Goal: Information Seeking & Learning: Learn about a topic

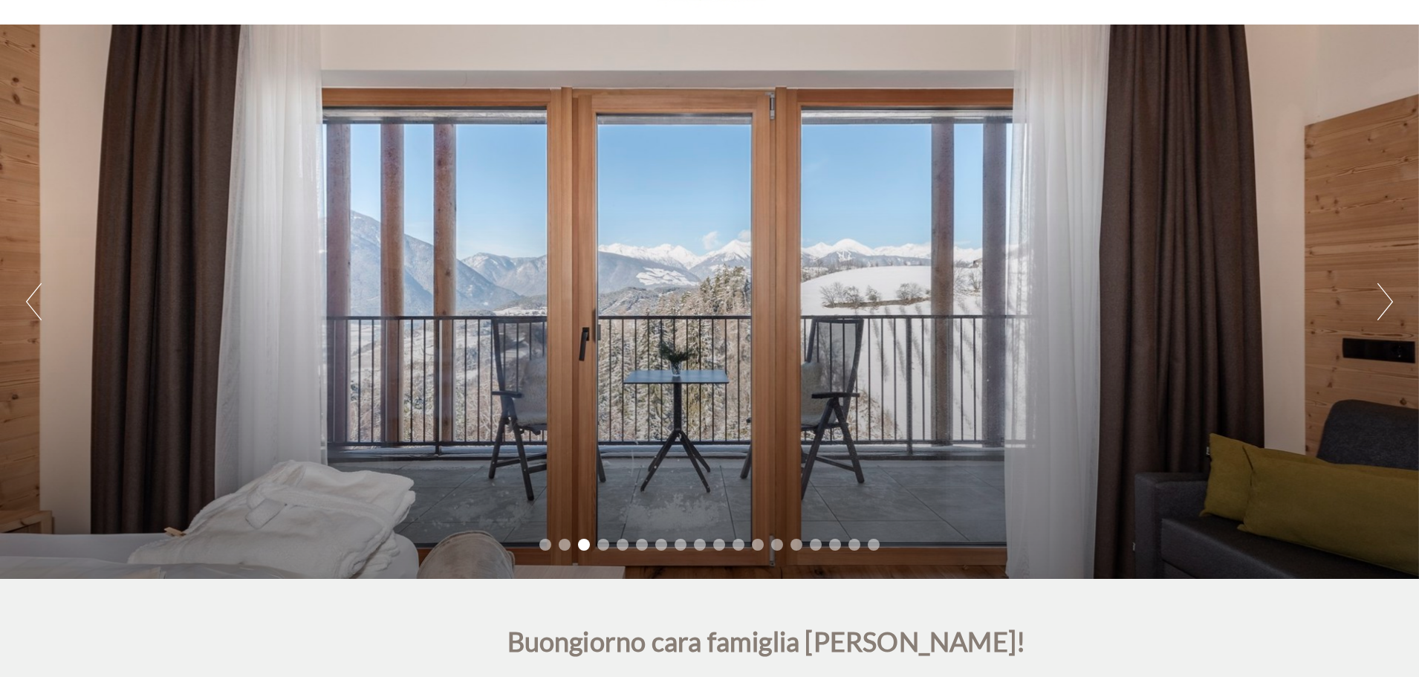
scroll to position [74, 0]
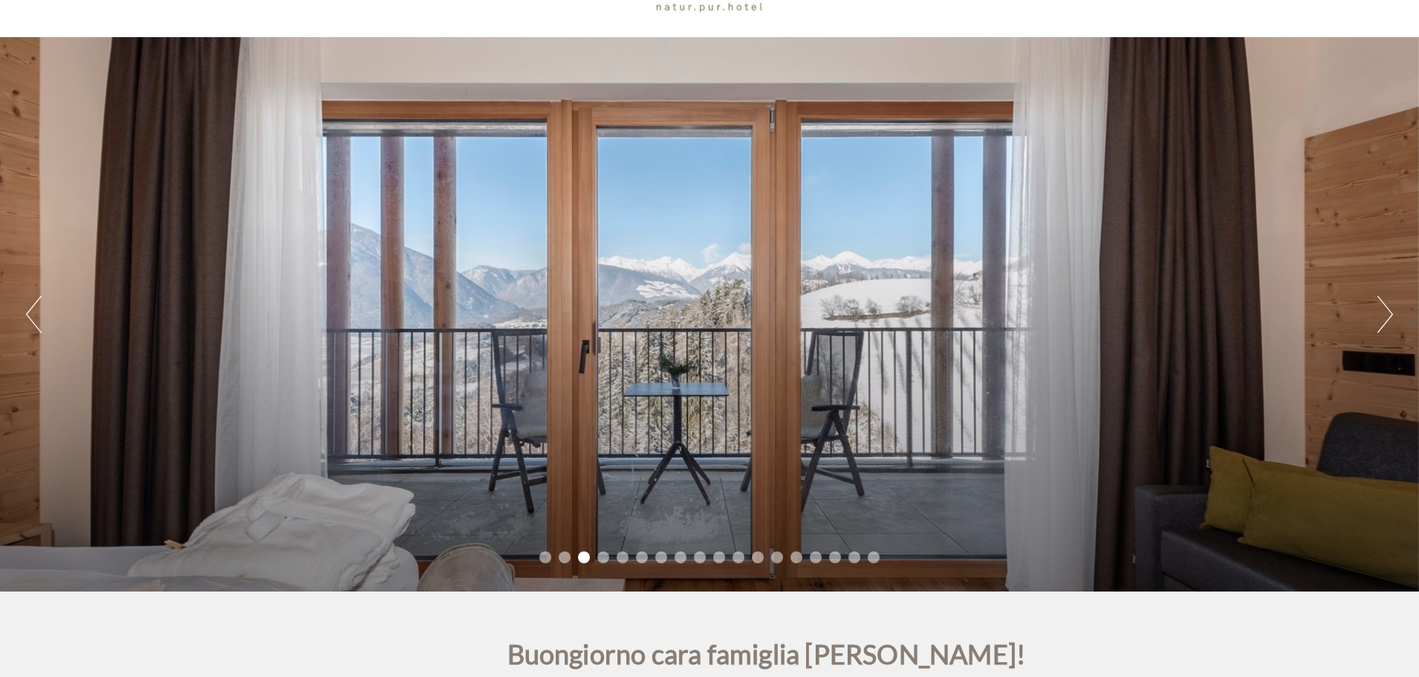
click at [1381, 310] on button "Next" at bounding box center [1385, 314] width 16 height 37
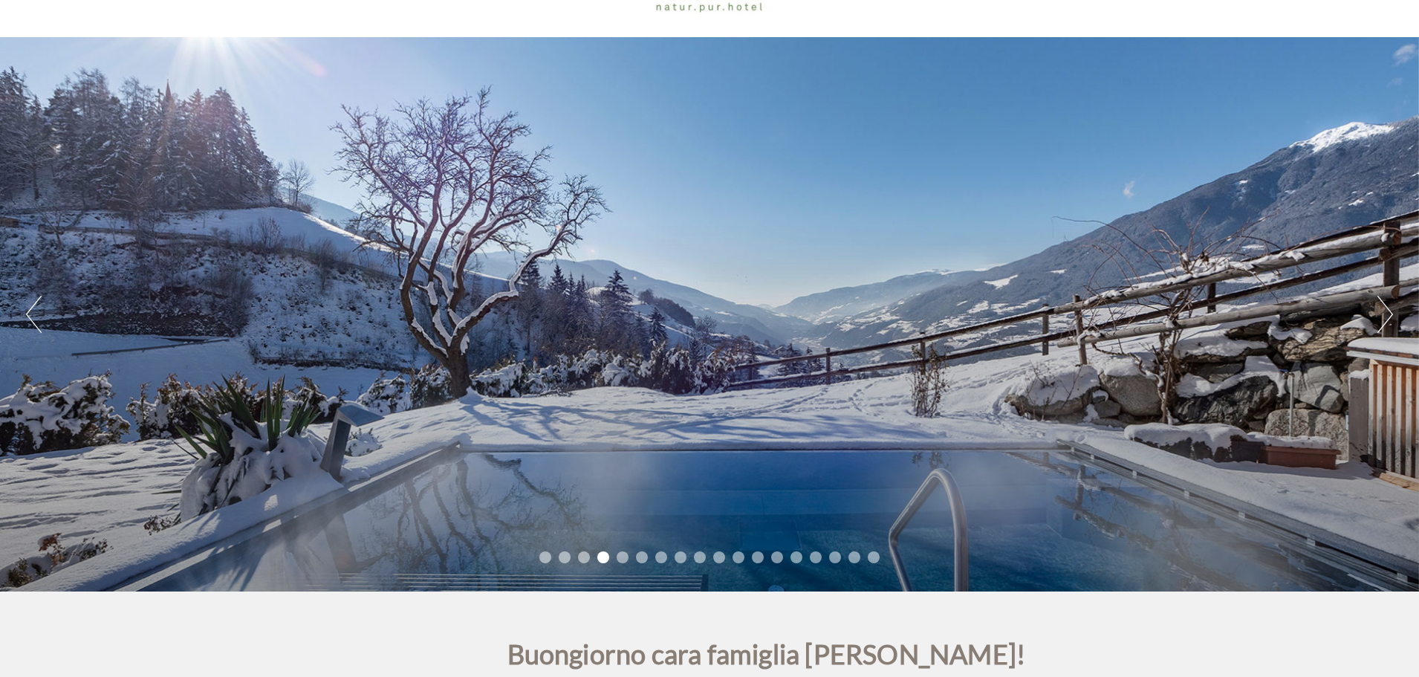
click at [1381, 310] on button "Next" at bounding box center [1385, 314] width 16 height 37
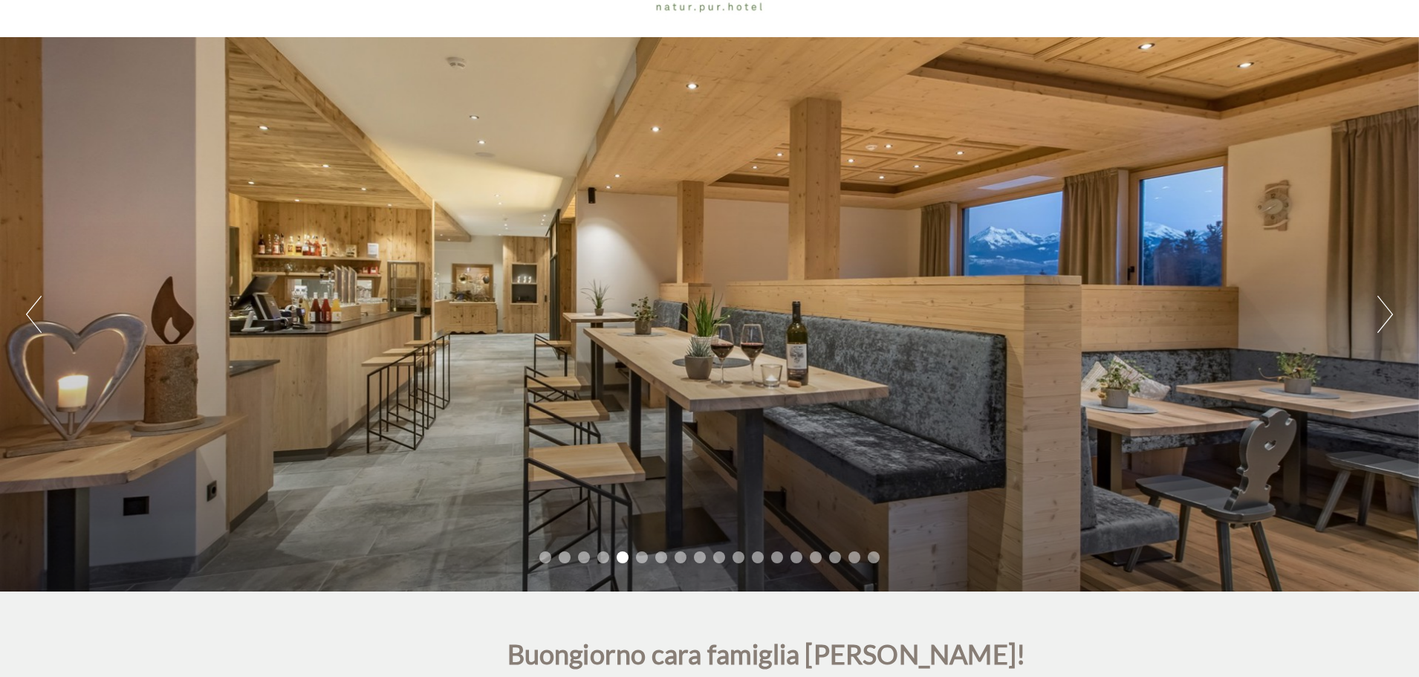
click at [1381, 310] on button "Next" at bounding box center [1385, 314] width 16 height 37
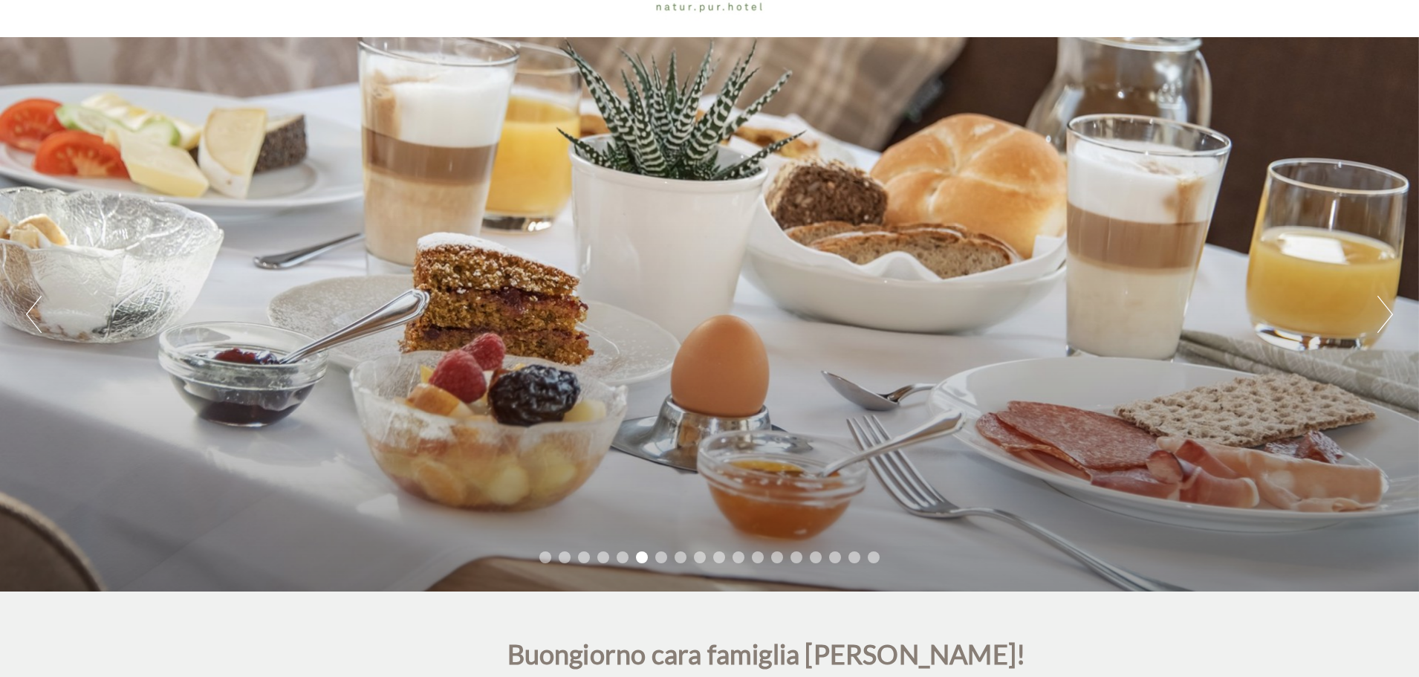
click at [1381, 310] on button "Next" at bounding box center [1385, 314] width 16 height 37
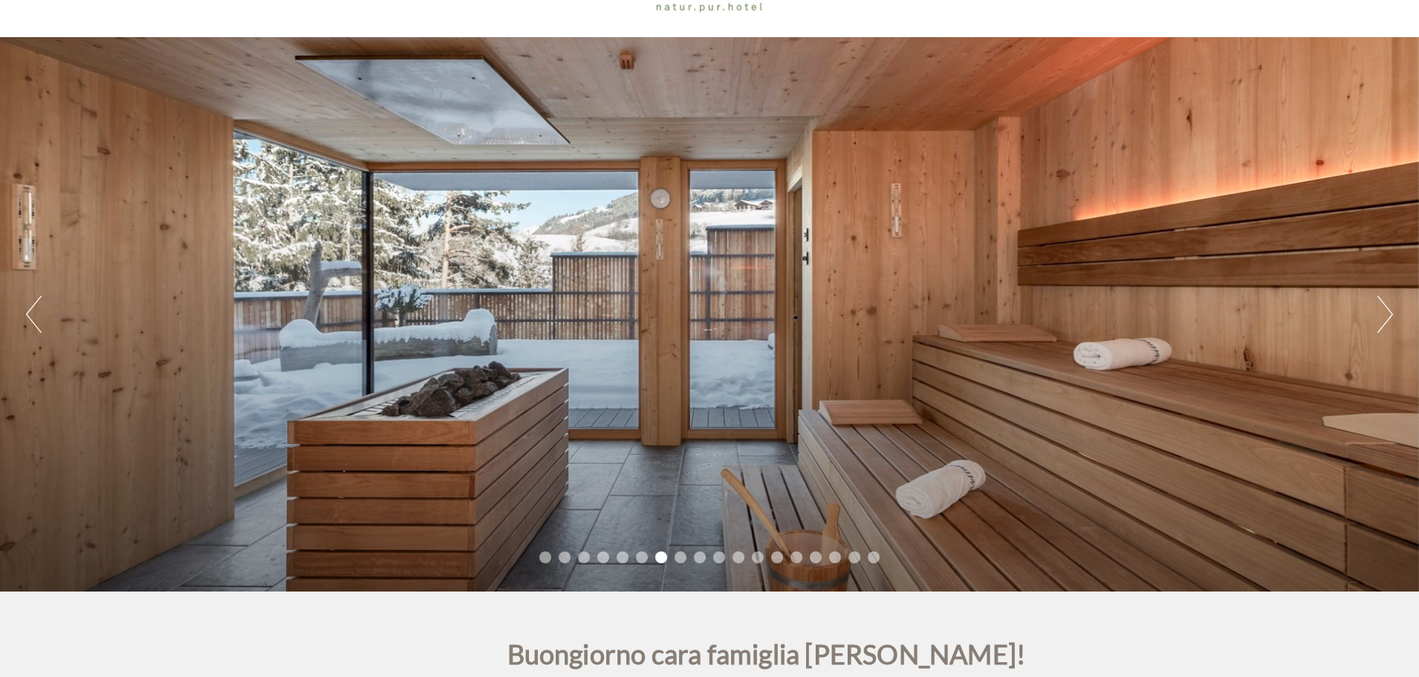
click at [1380, 309] on button "Next" at bounding box center [1385, 314] width 16 height 37
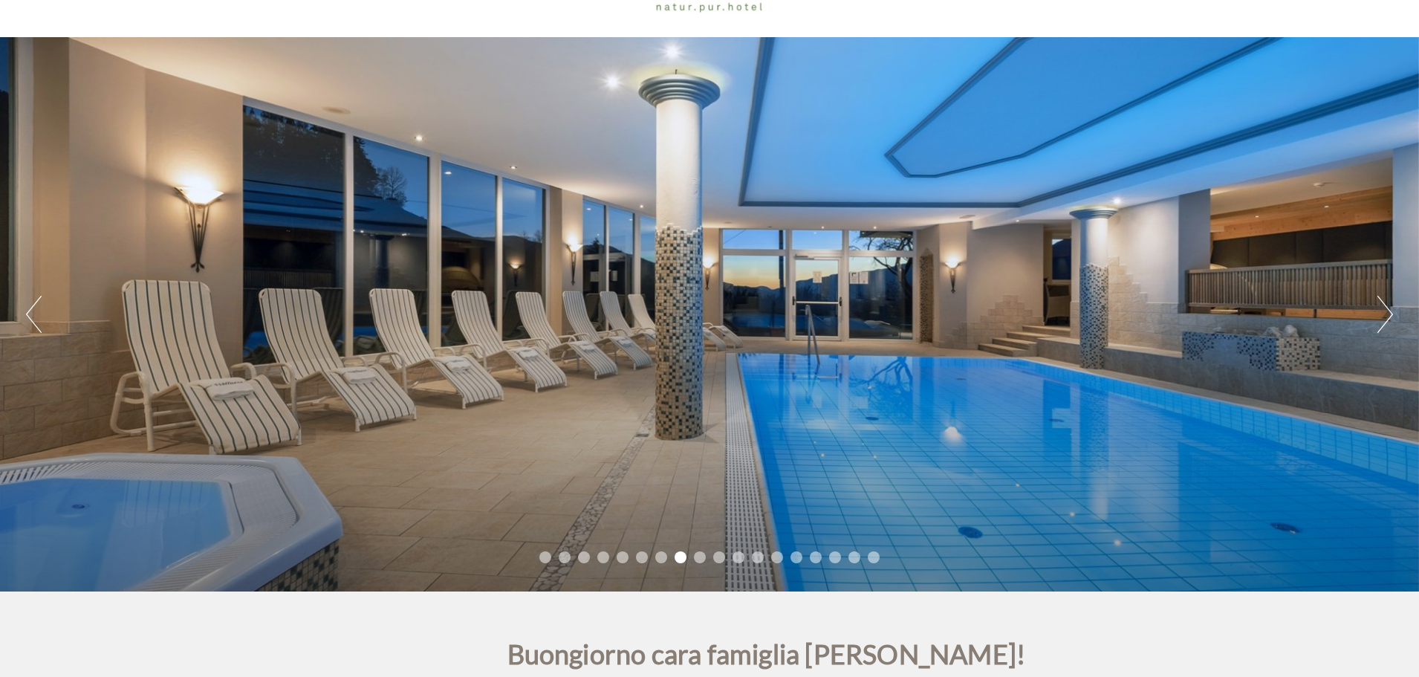
click at [1380, 309] on button "Next" at bounding box center [1385, 314] width 16 height 37
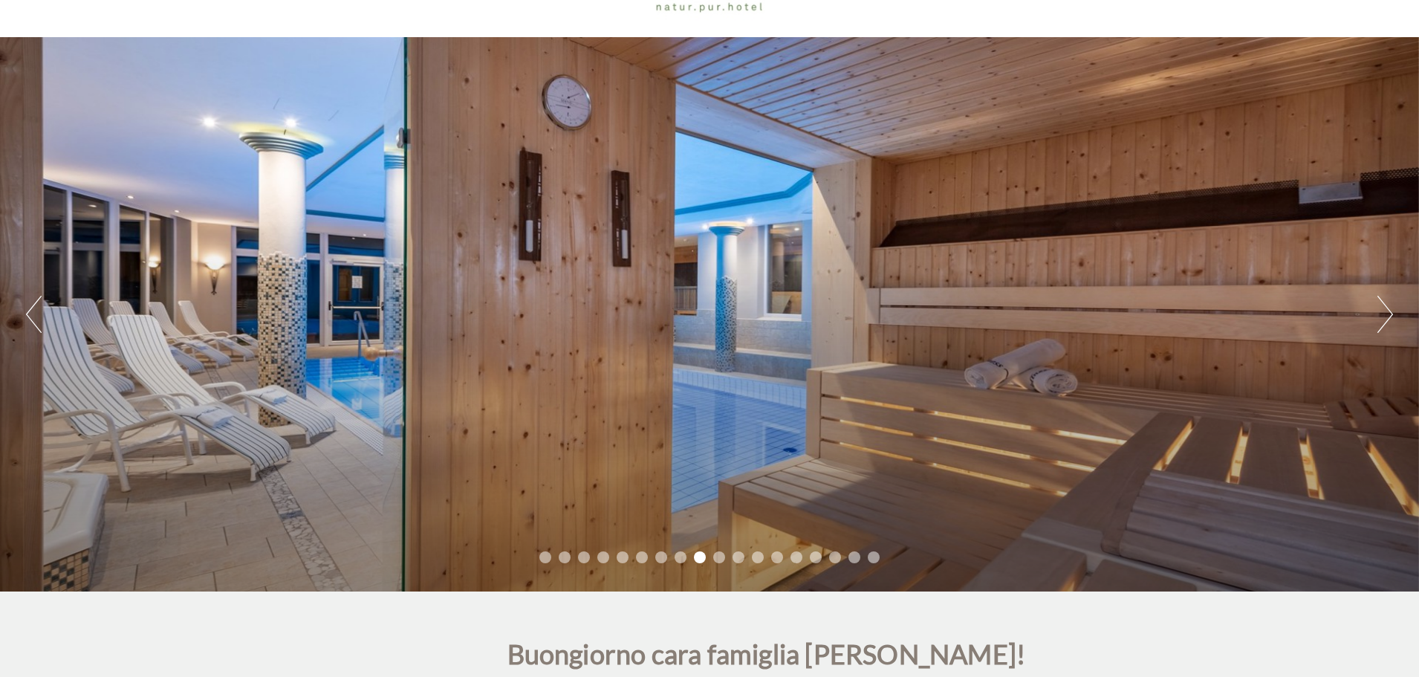
click at [1380, 309] on button "Next" at bounding box center [1385, 314] width 16 height 37
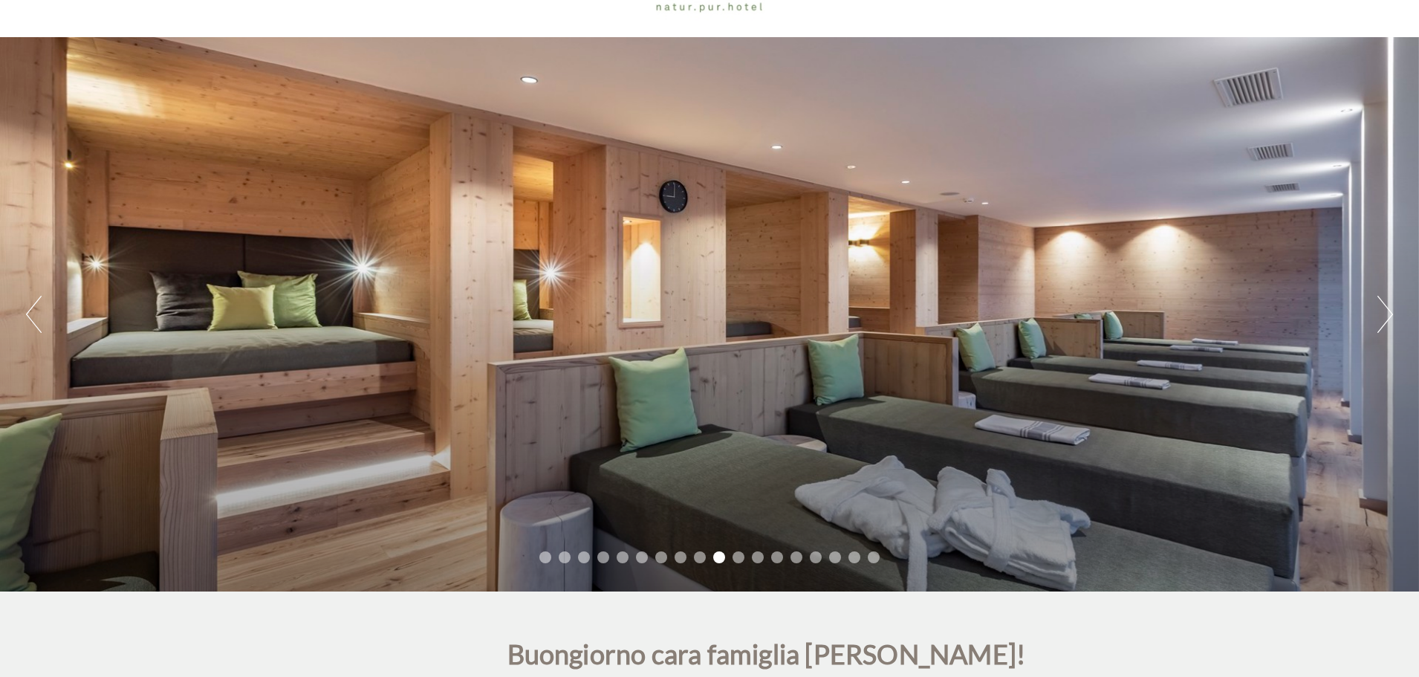
click at [1380, 309] on button "Next" at bounding box center [1385, 314] width 16 height 37
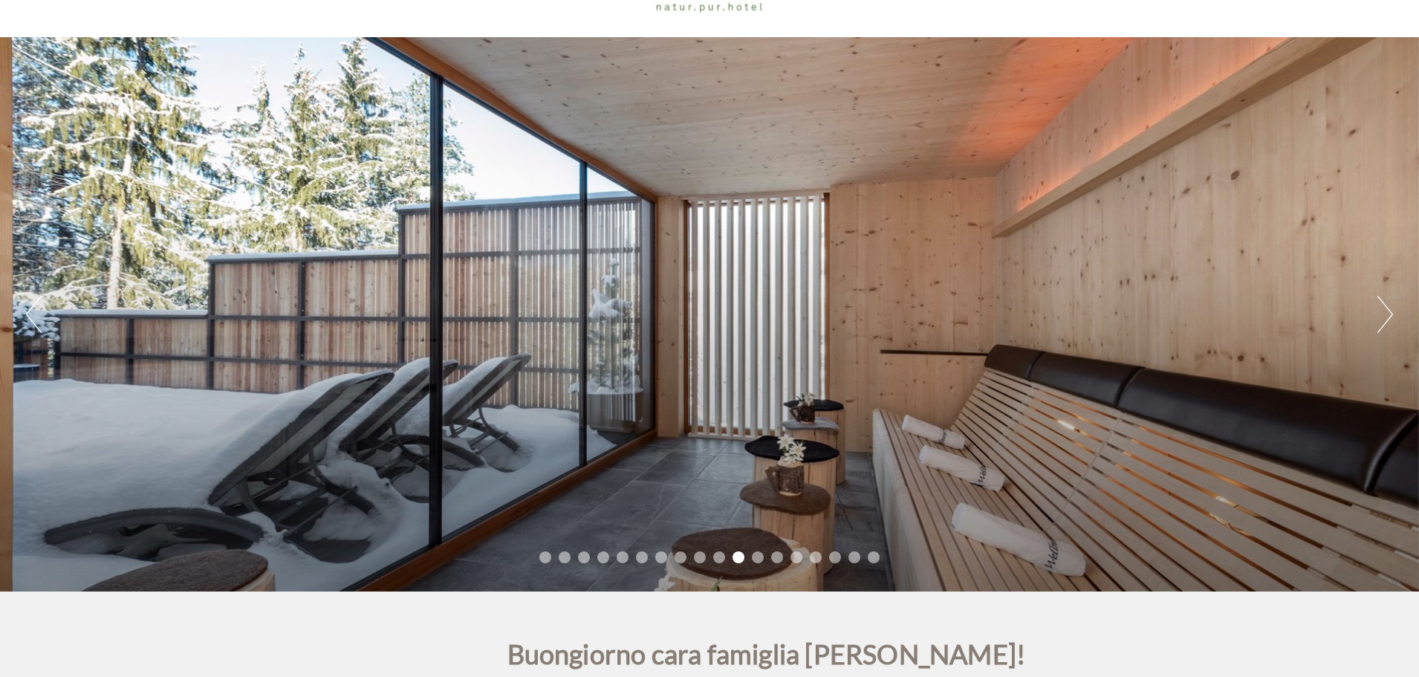
click at [1380, 309] on button "Next" at bounding box center [1385, 314] width 16 height 37
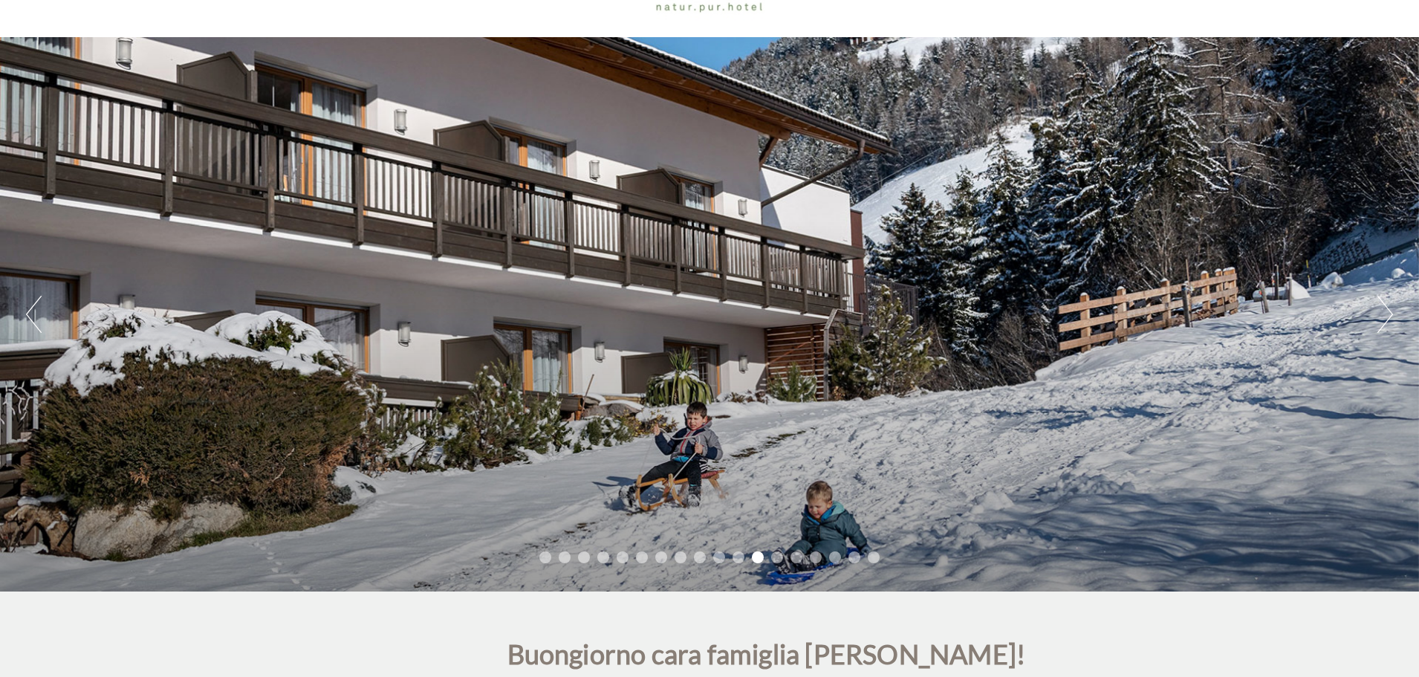
click at [1380, 309] on button "Next" at bounding box center [1385, 314] width 16 height 37
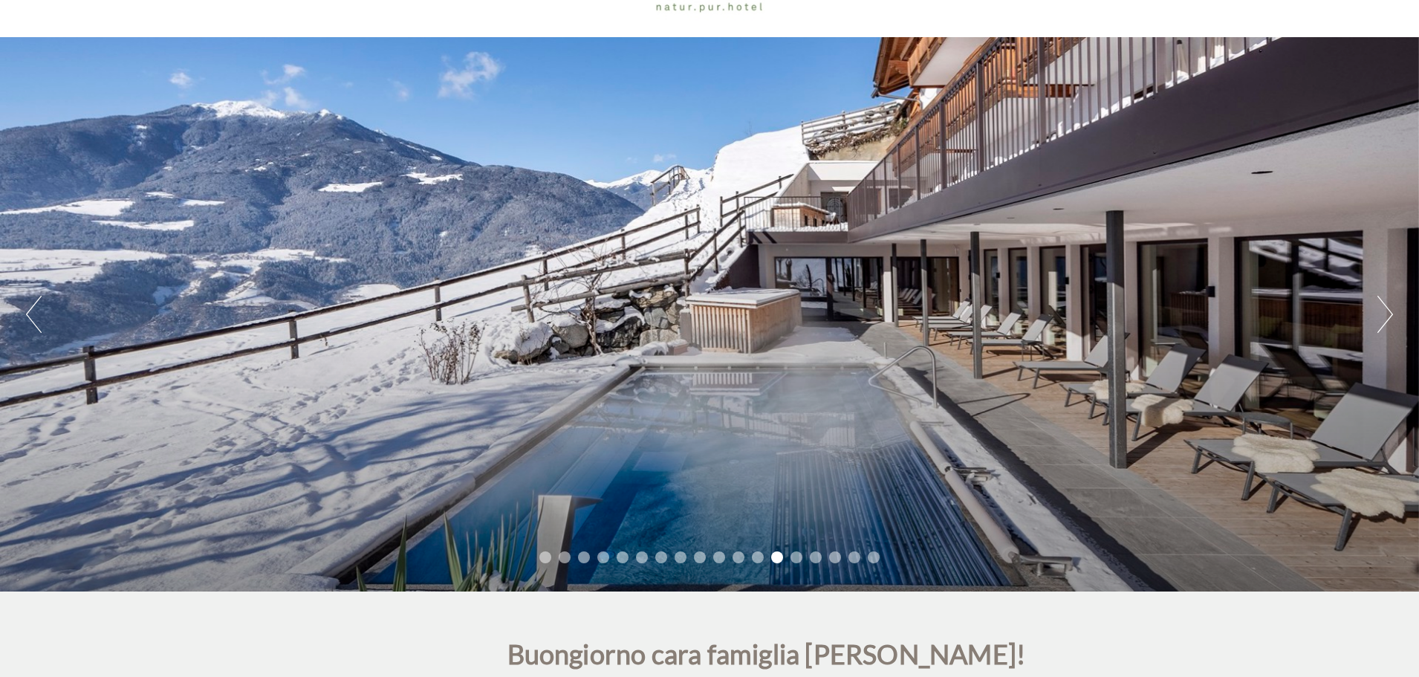
click at [1380, 309] on button "Next" at bounding box center [1385, 314] width 16 height 37
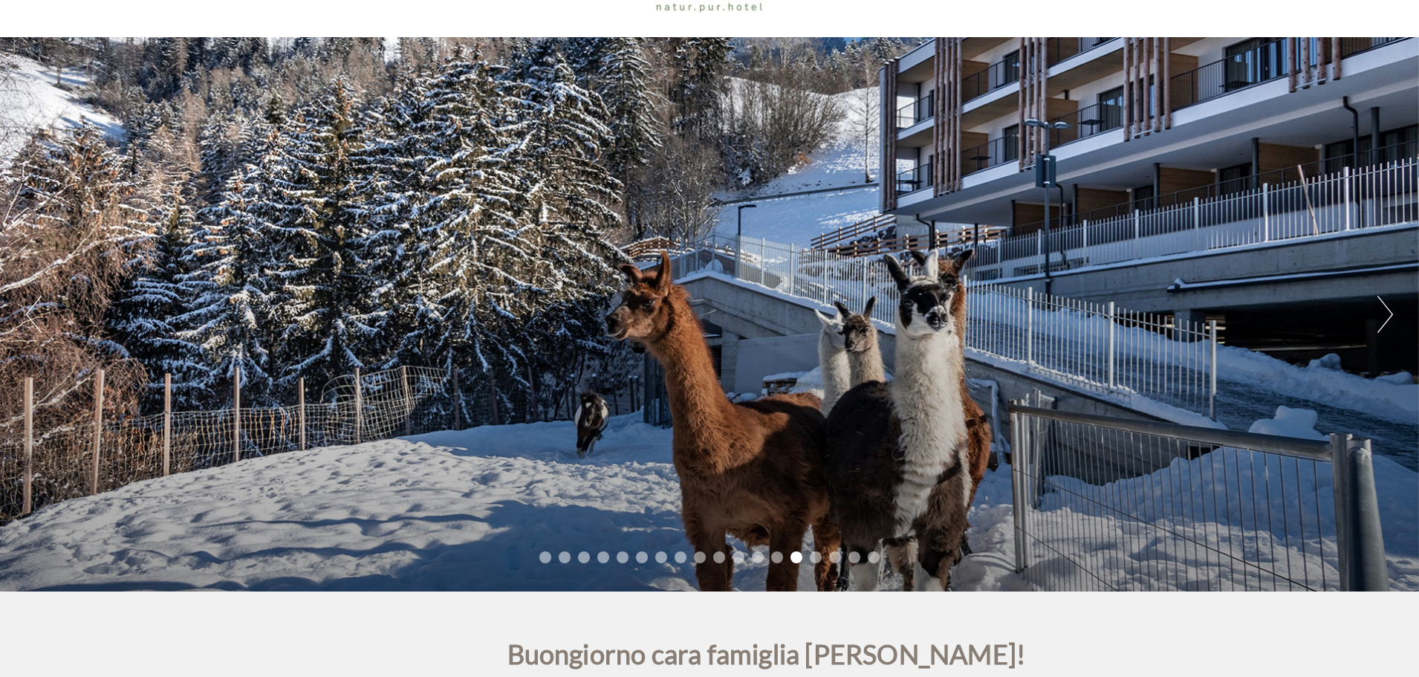
click at [1380, 309] on button "Next" at bounding box center [1385, 314] width 16 height 37
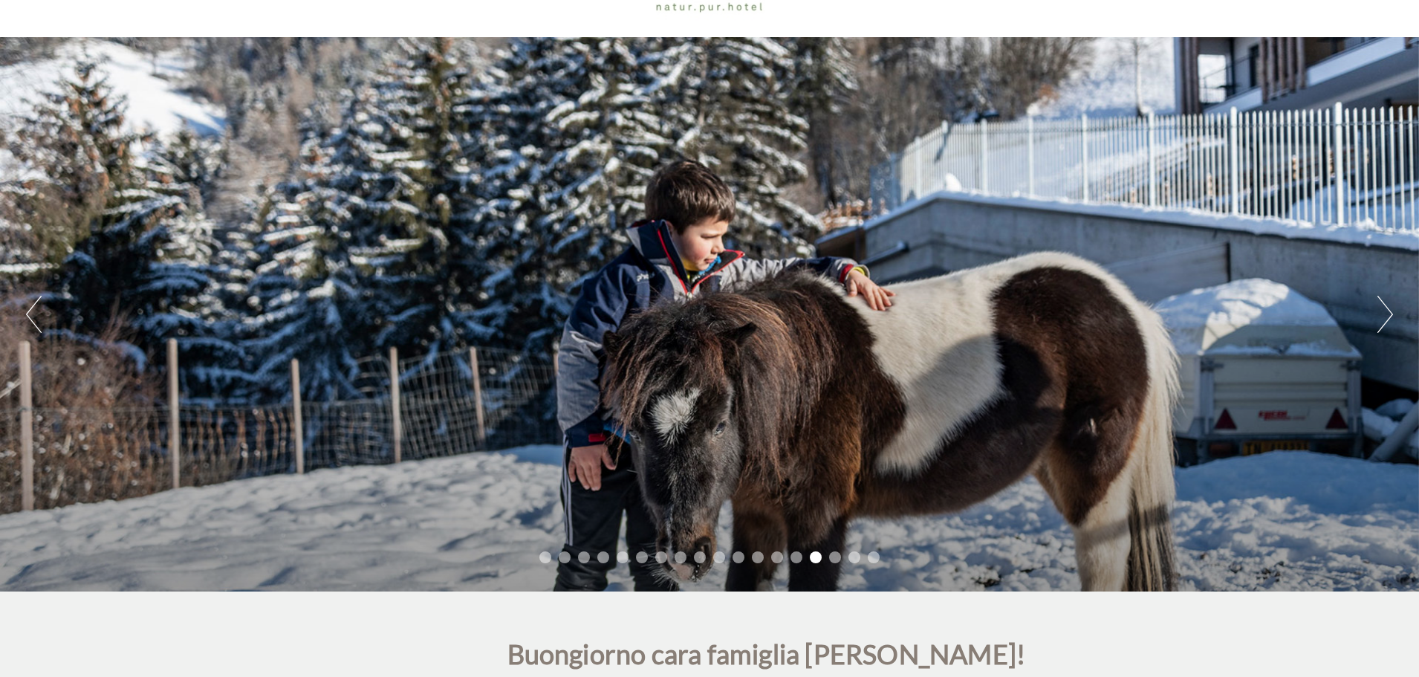
click at [1380, 309] on button "Next" at bounding box center [1385, 314] width 16 height 37
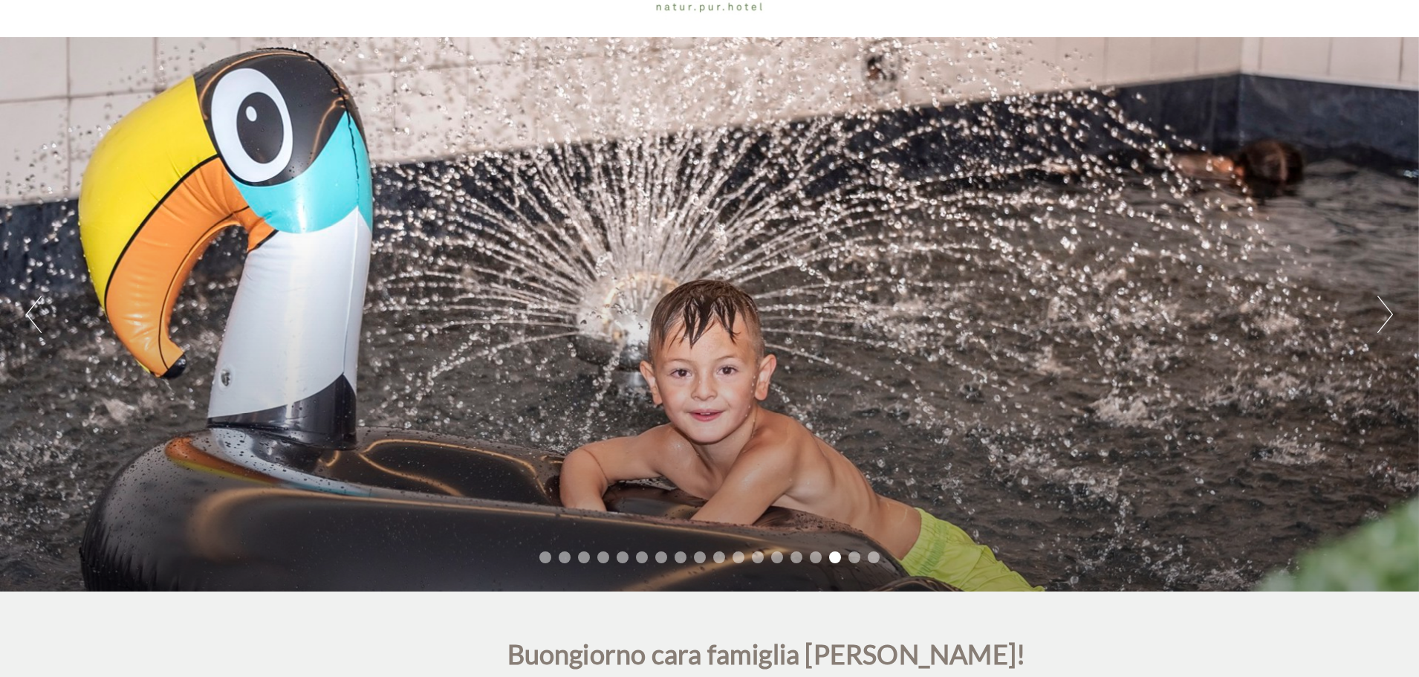
click at [1380, 309] on button "Next" at bounding box center [1385, 314] width 16 height 37
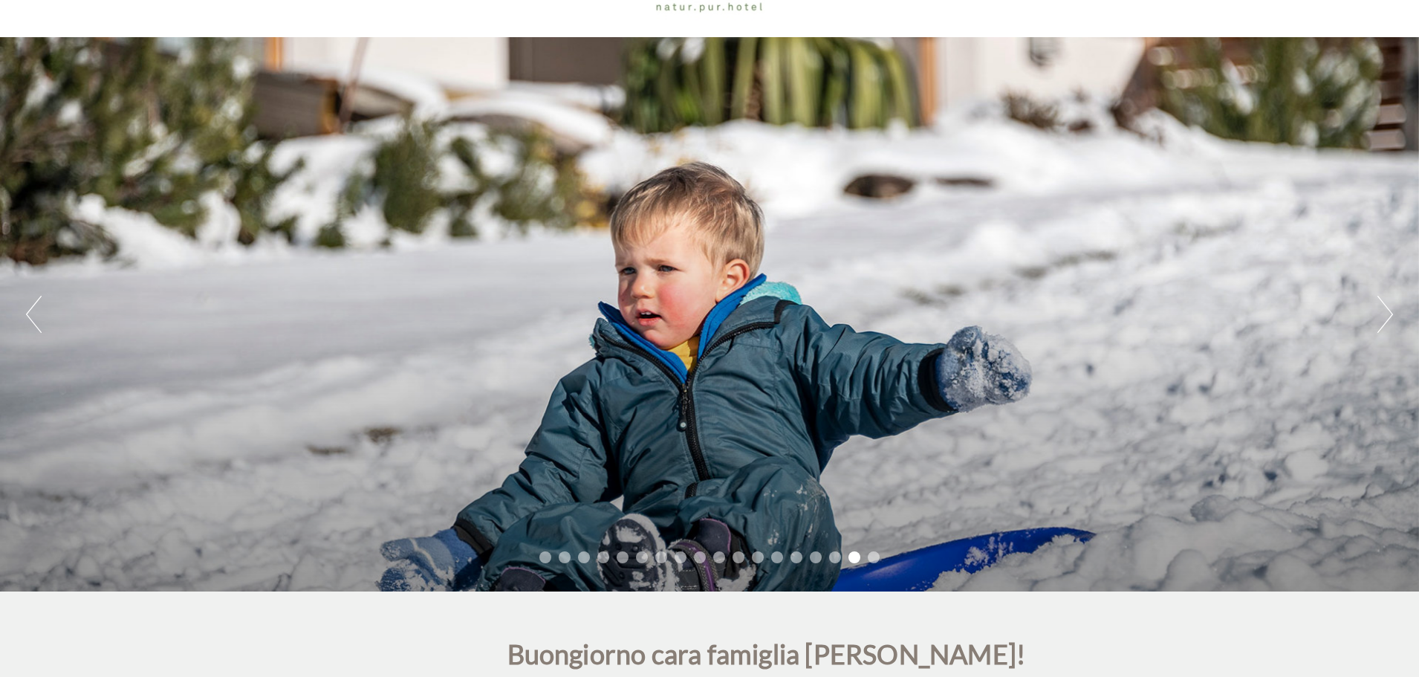
click at [1380, 309] on button "Next" at bounding box center [1385, 314] width 16 height 37
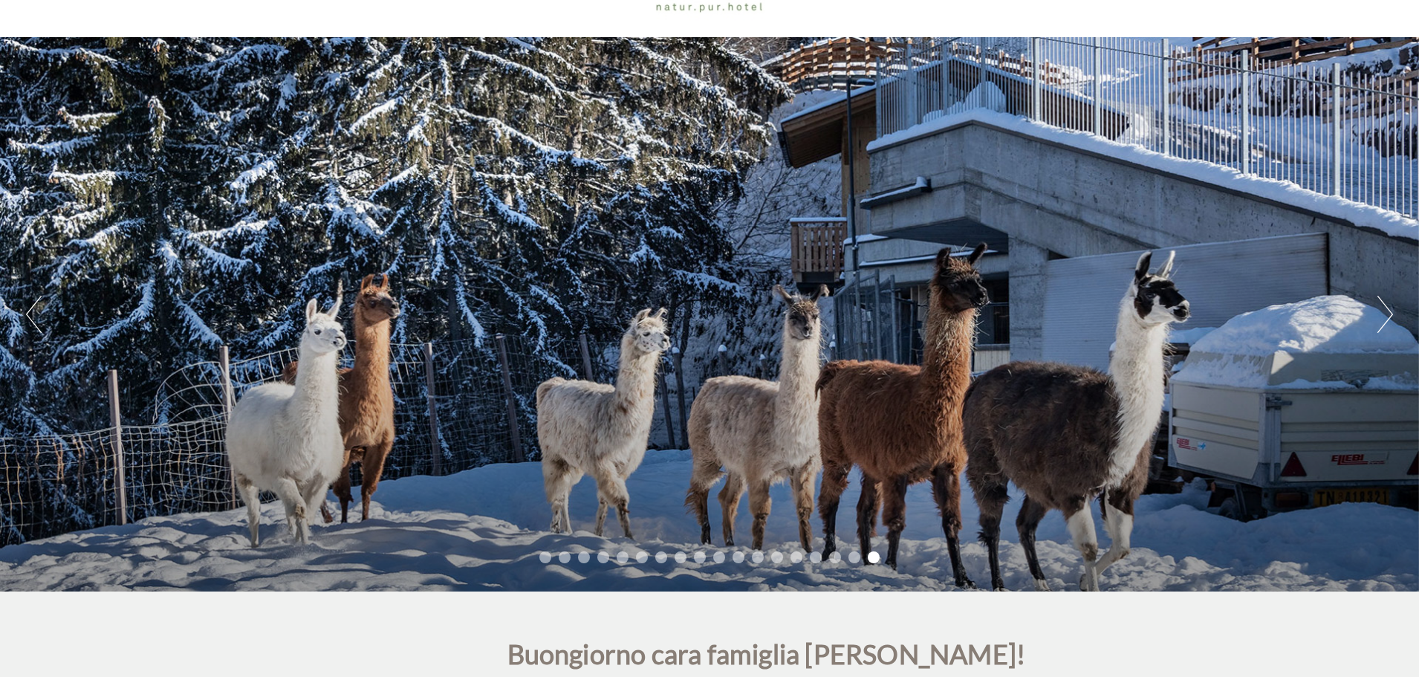
click at [1377, 307] on button "Next" at bounding box center [1385, 314] width 16 height 37
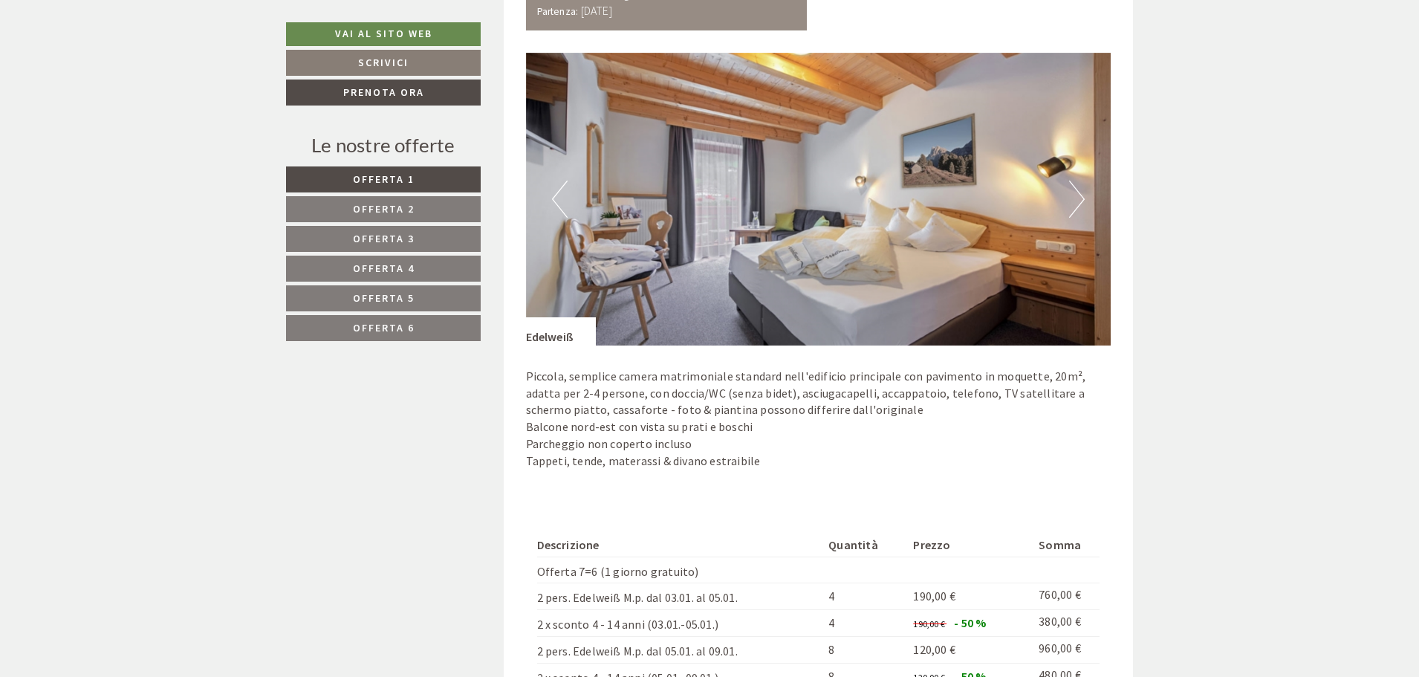
scroll to position [2154, 0]
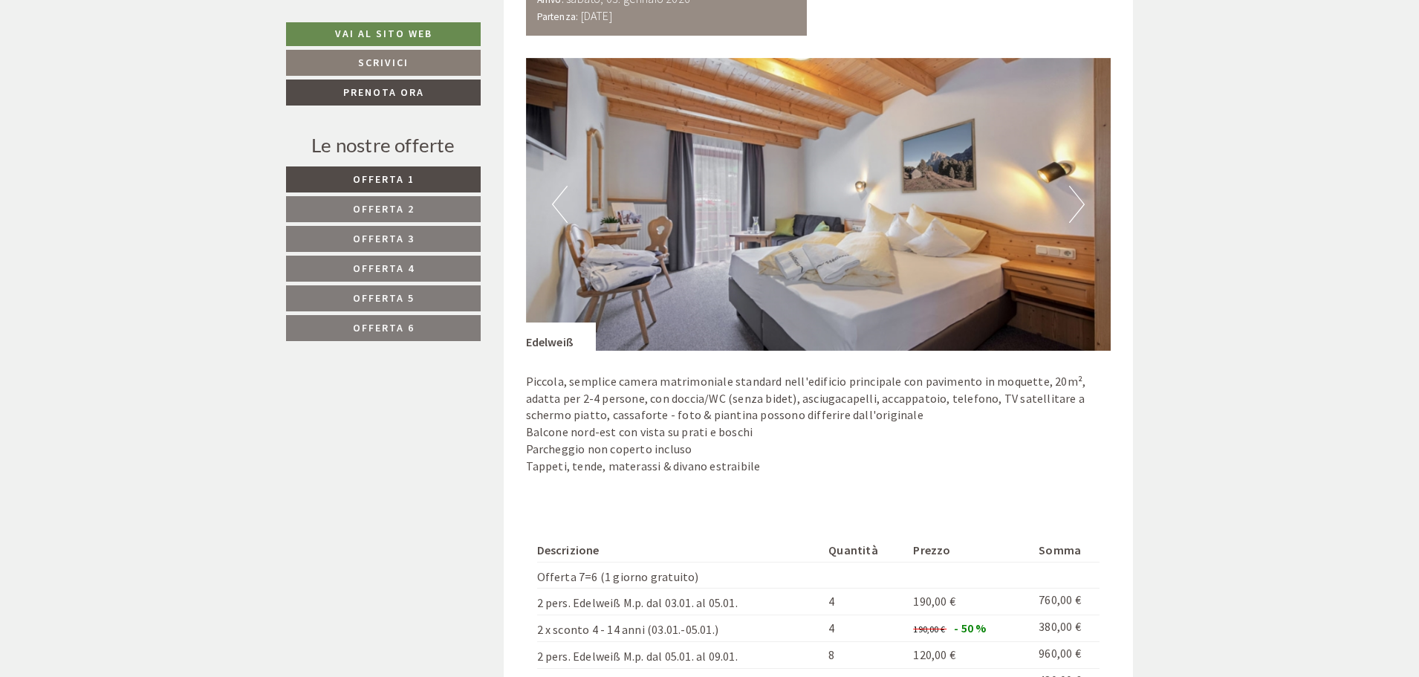
click at [1066, 194] on img at bounding box center [818, 204] width 585 height 293
click at [1082, 206] on button "Next" at bounding box center [1077, 204] width 16 height 37
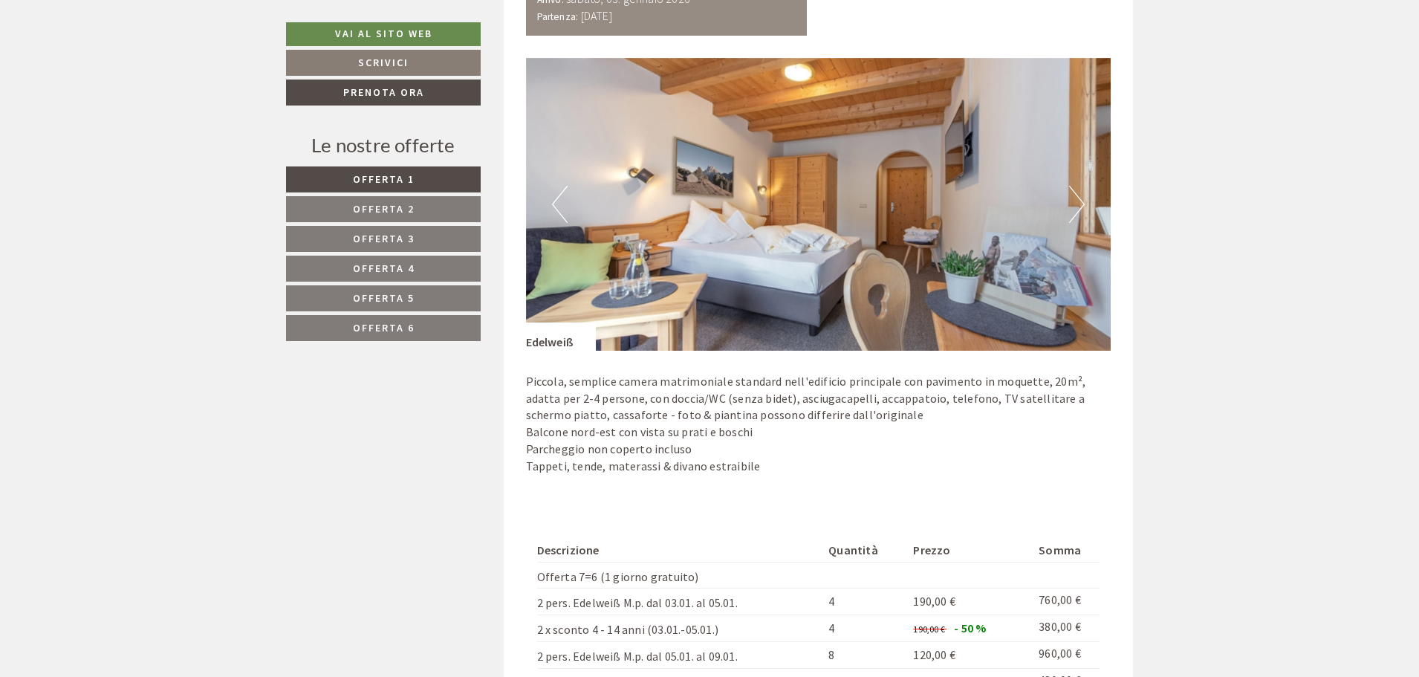
click at [1082, 206] on button "Next" at bounding box center [1077, 204] width 16 height 37
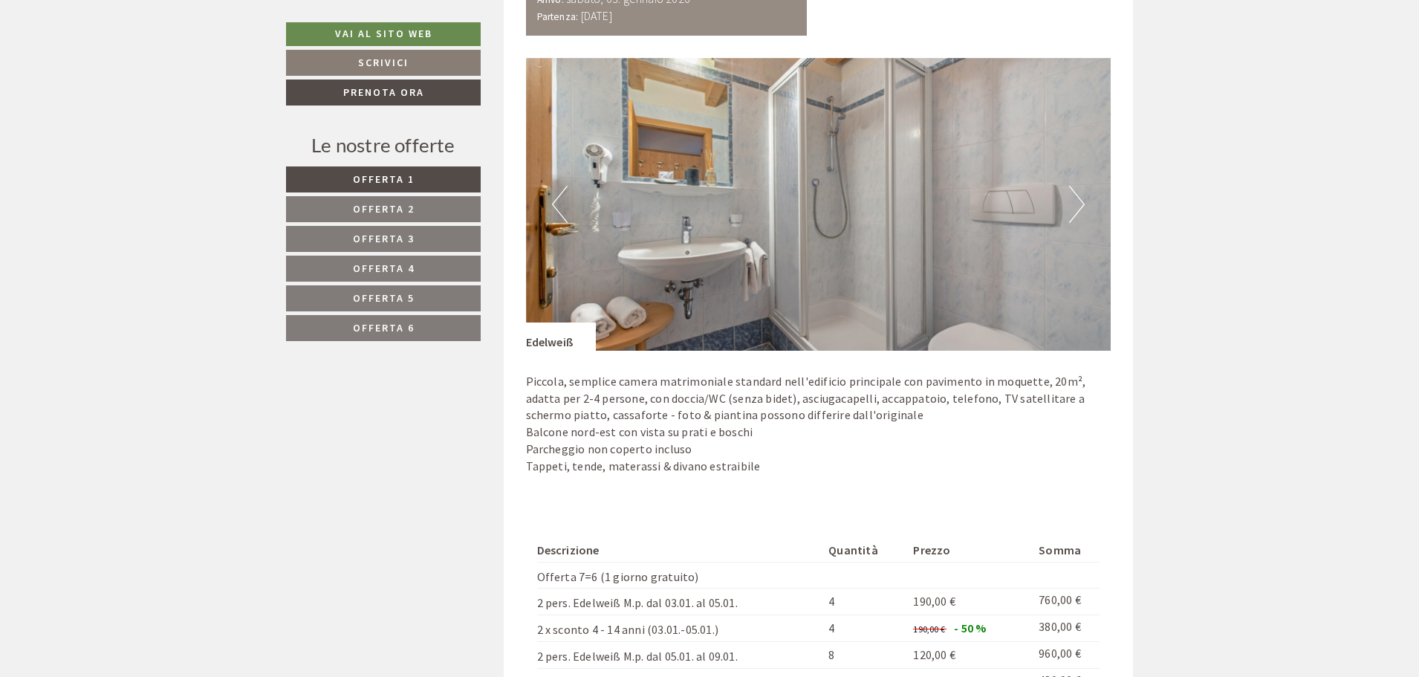
click at [1082, 206] on button "Next" at bounding box center [1077, 204] width 16 height 37
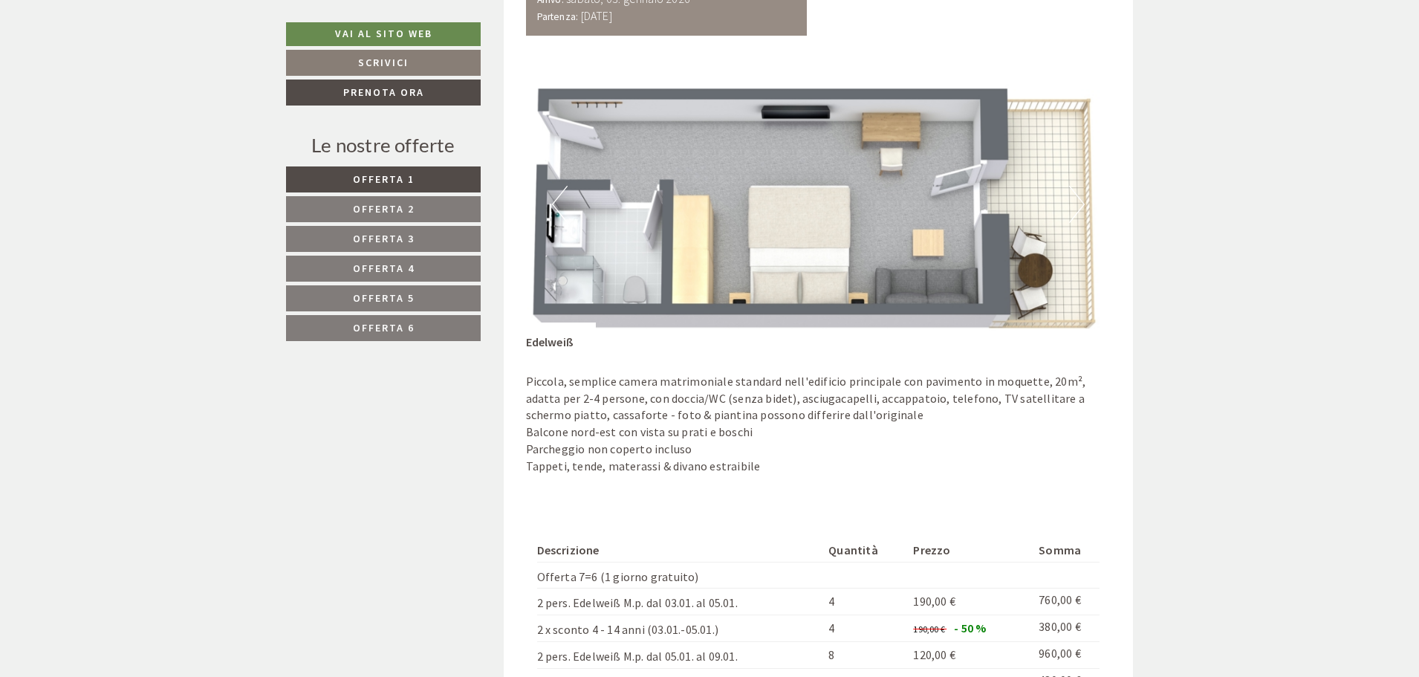
click at [1082, 206] on button "Next" at bounding box center [1077, 204] width 16 height 37
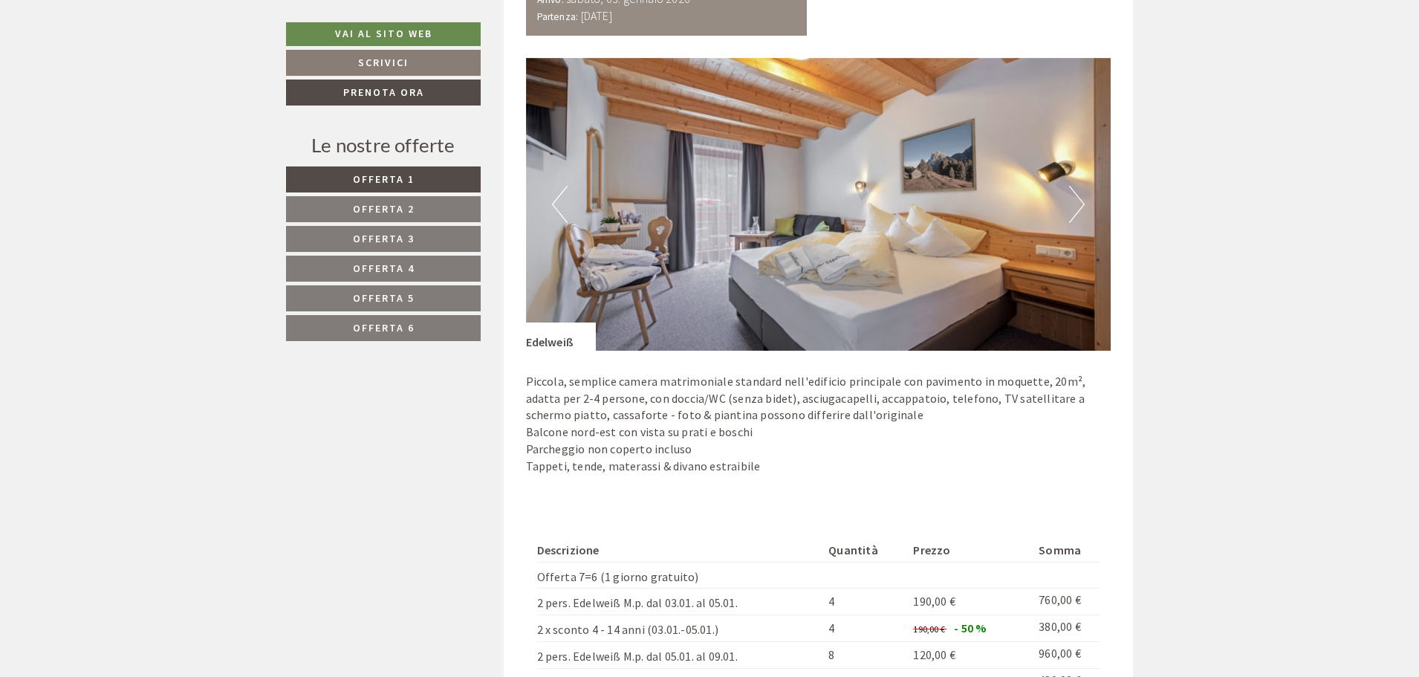
click at [1082, 206] on button "Next" at bounding box center [1077, 204] width 16 height 37
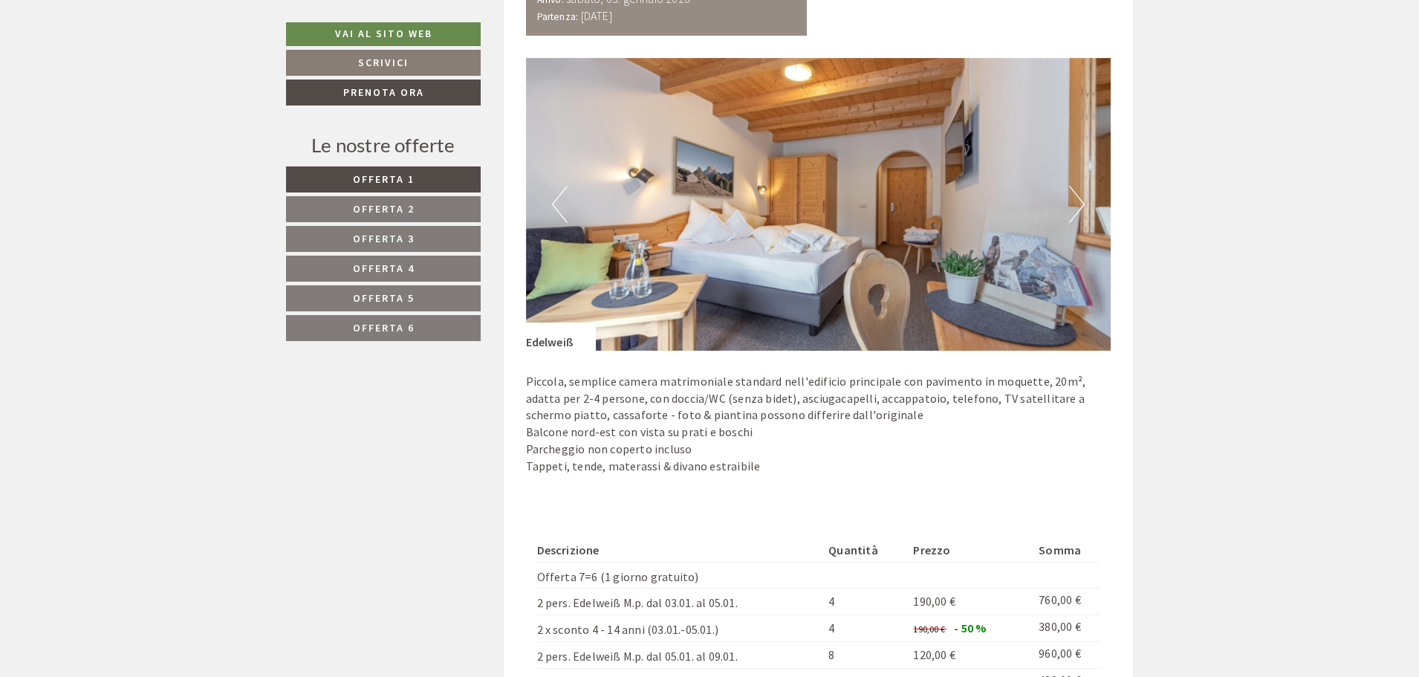
click at [1081, 198] on button "Next" at bounding box center [1077, 204] width 16 height 37
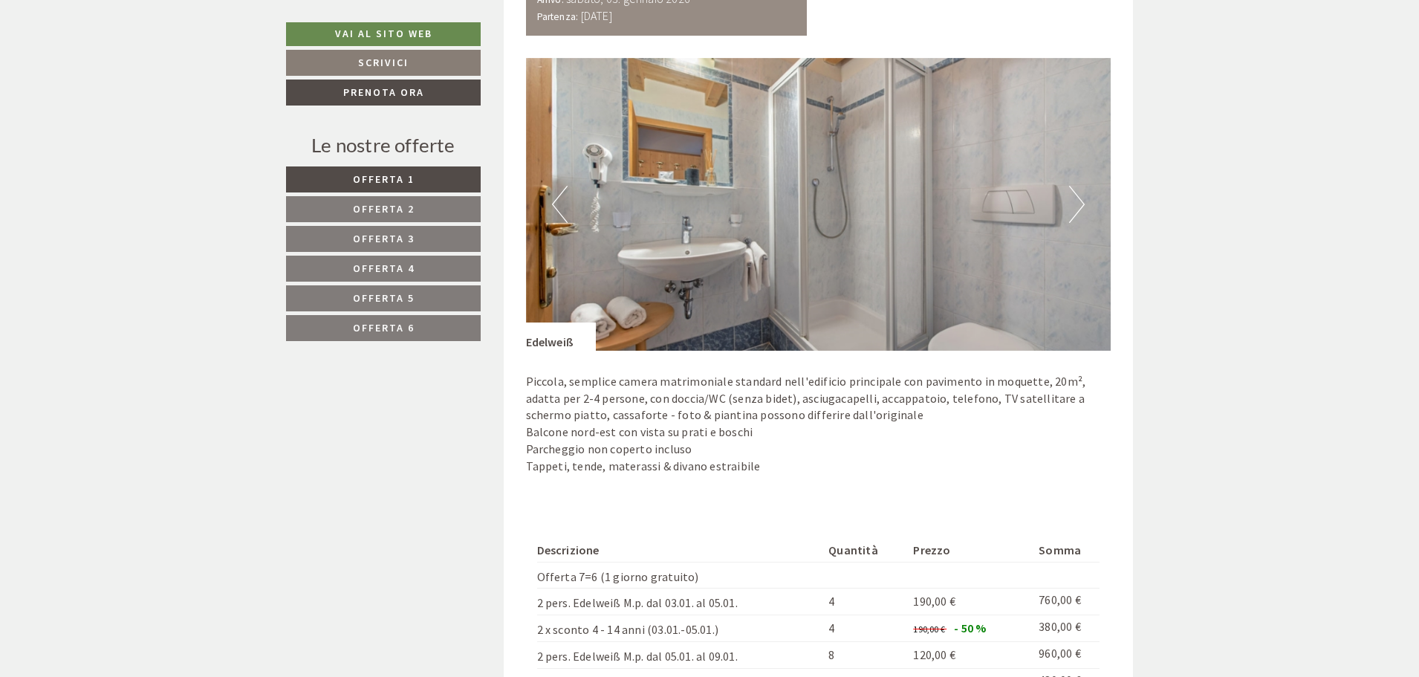
click at [1081, 198] on button "Next" at bounding box center [1077, 204] width 16 height 37
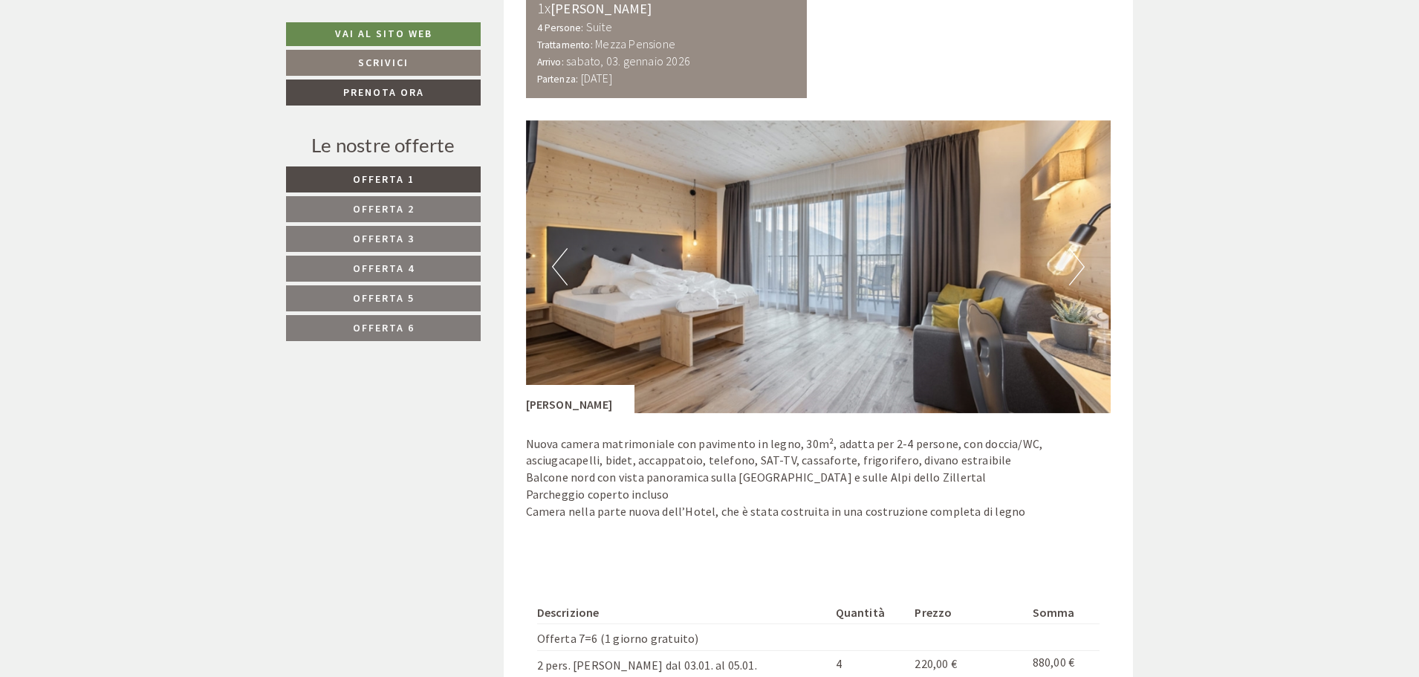
scroll to position [3119, 0]
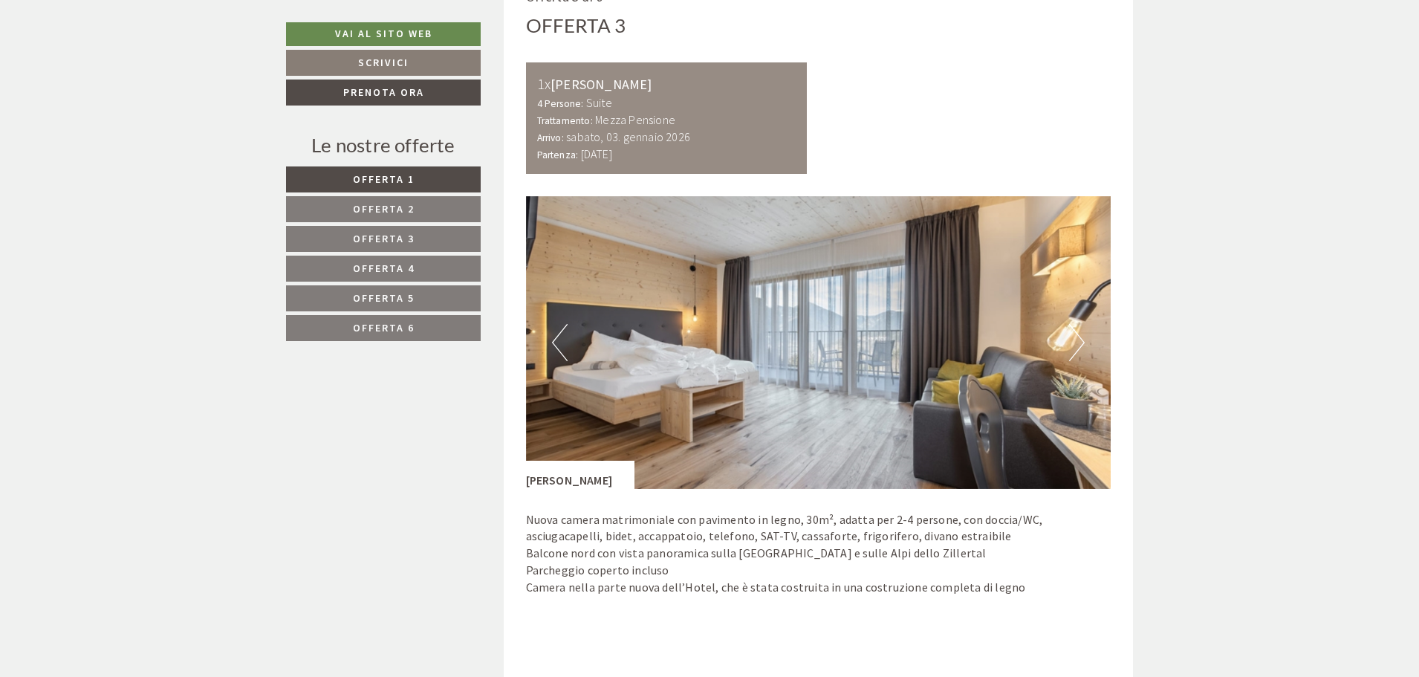
click at [1080, 342] on button "Next" at bounding box center [1077, 342] width 16 height 37
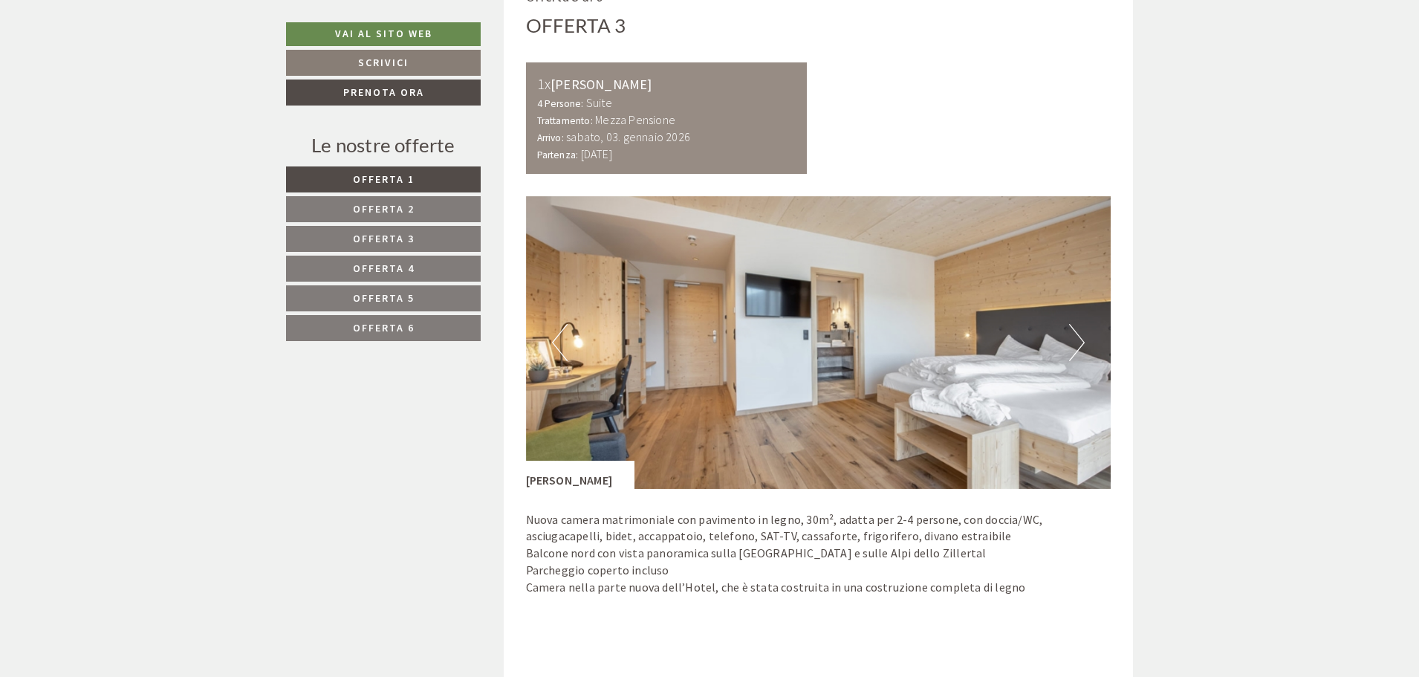
click at [1080, 342] on button "Next" at bounding box center [1077, 342] width 16 height 37
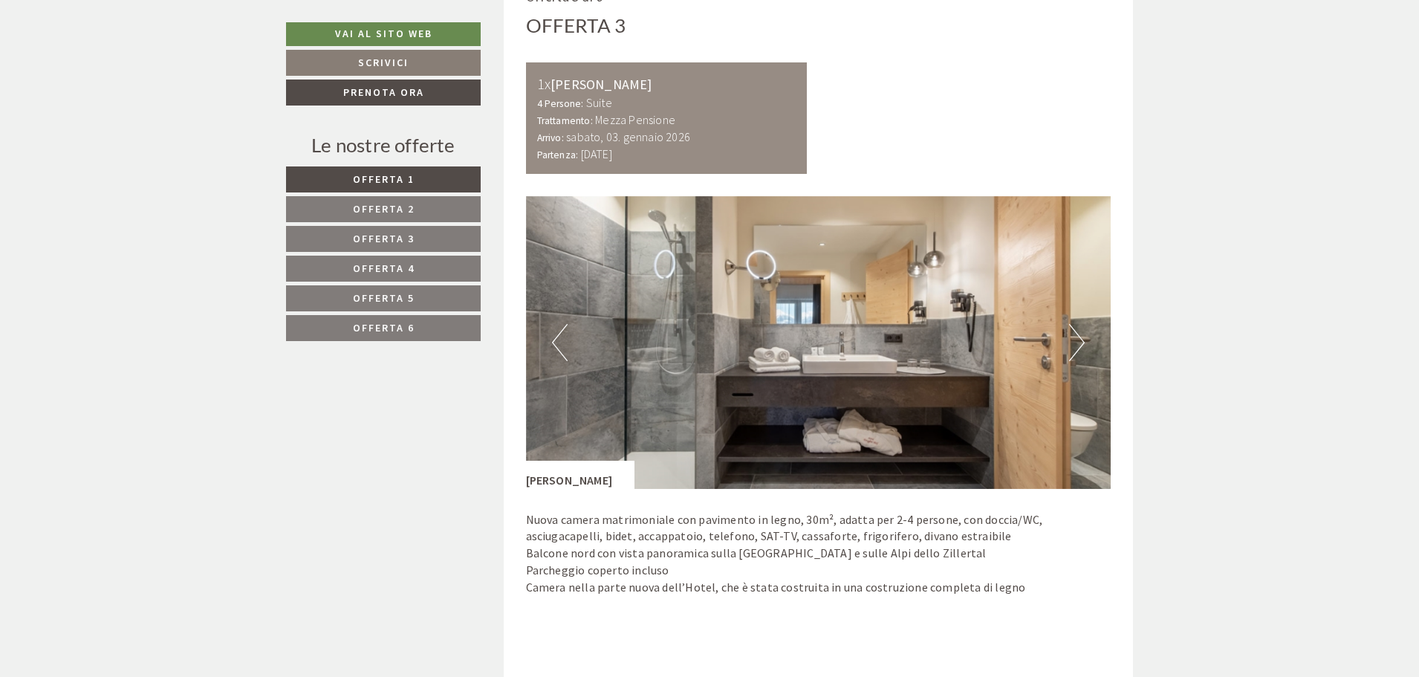
click at [1080, 342] on button "Next" at bounding box center [1077, 342] width 16 height 37
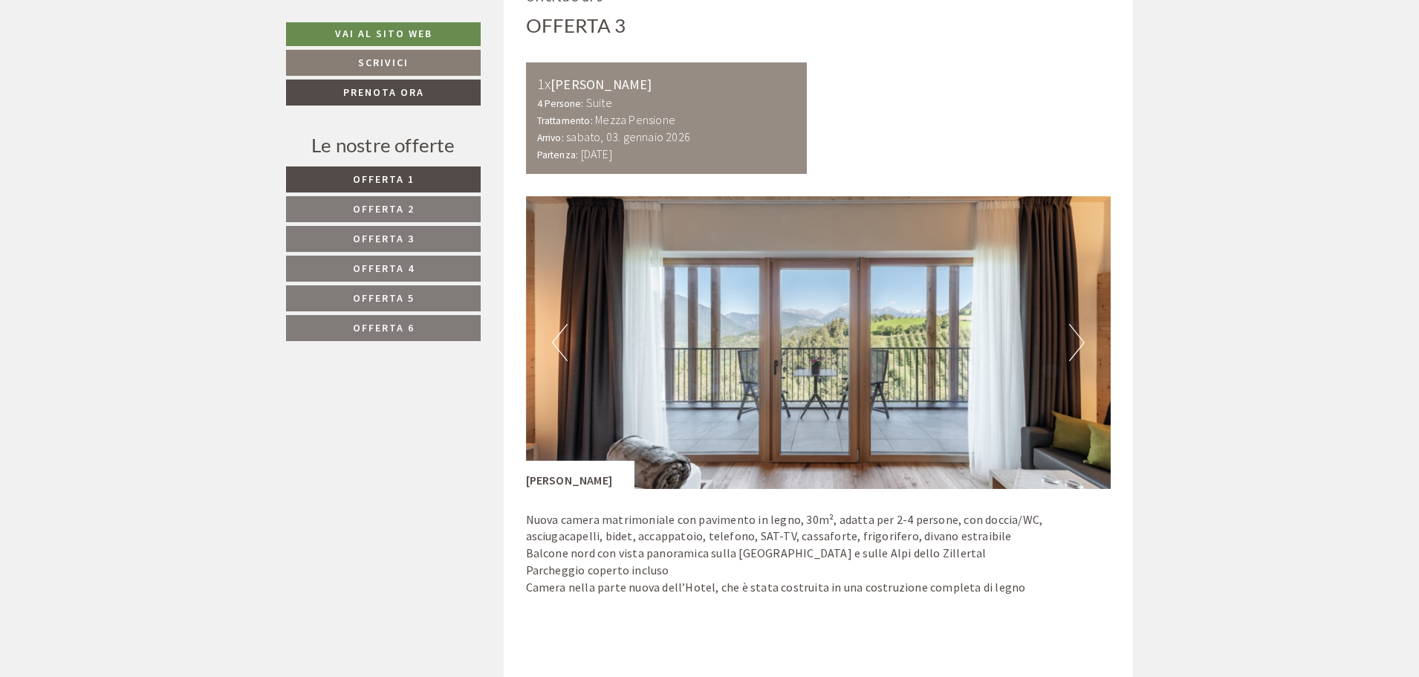
click at [1080, 342] on button "Next" at bounding box center [1077, 342] width 16 height 37
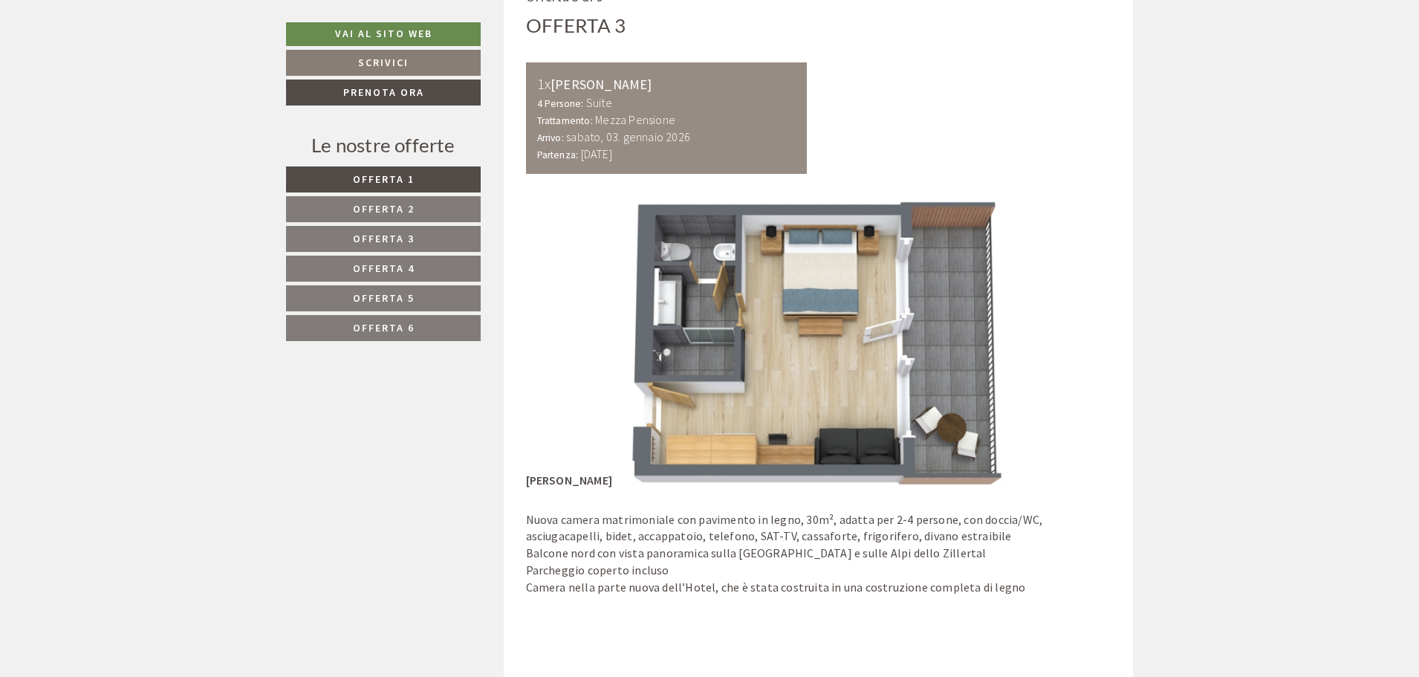
click at [1080, 342] on button "Next" at bounding box center [1077, 342] width 16 height 37
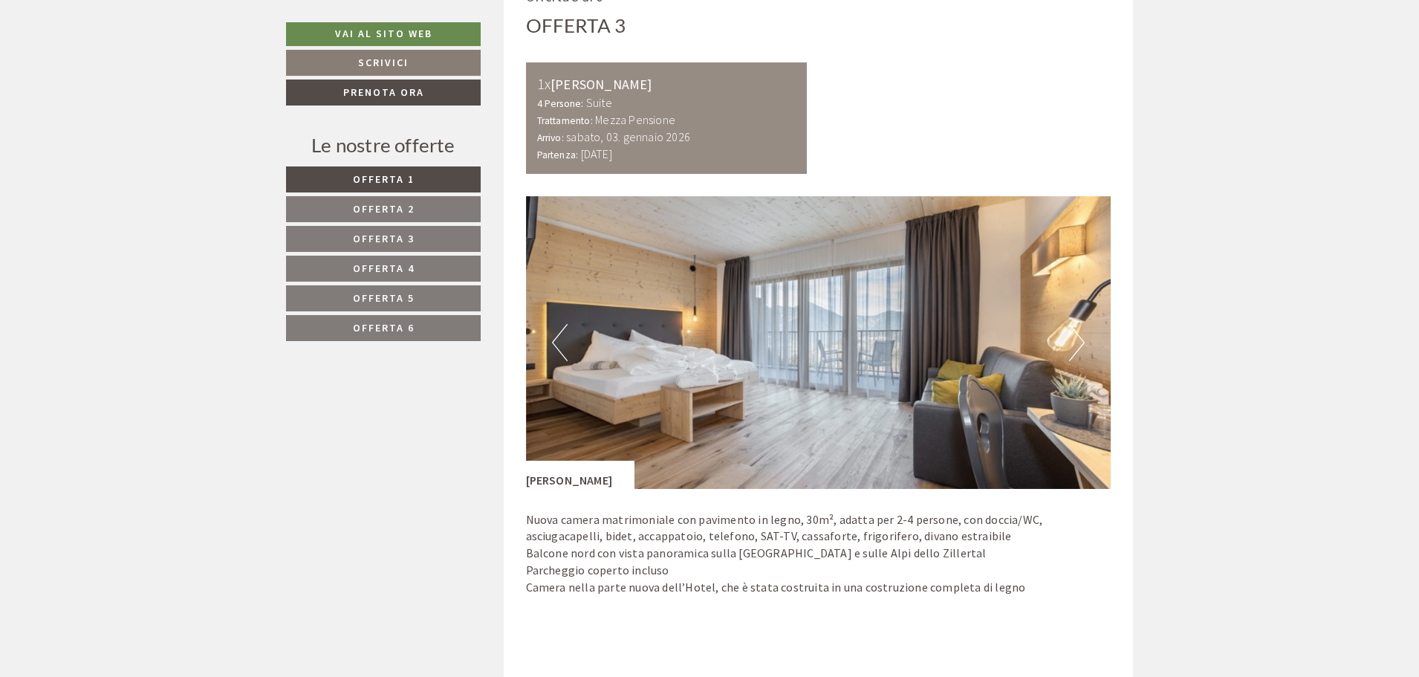
click at [1080, 342] on button "Next" at bounding box center [1077, 342] width 16 height 37
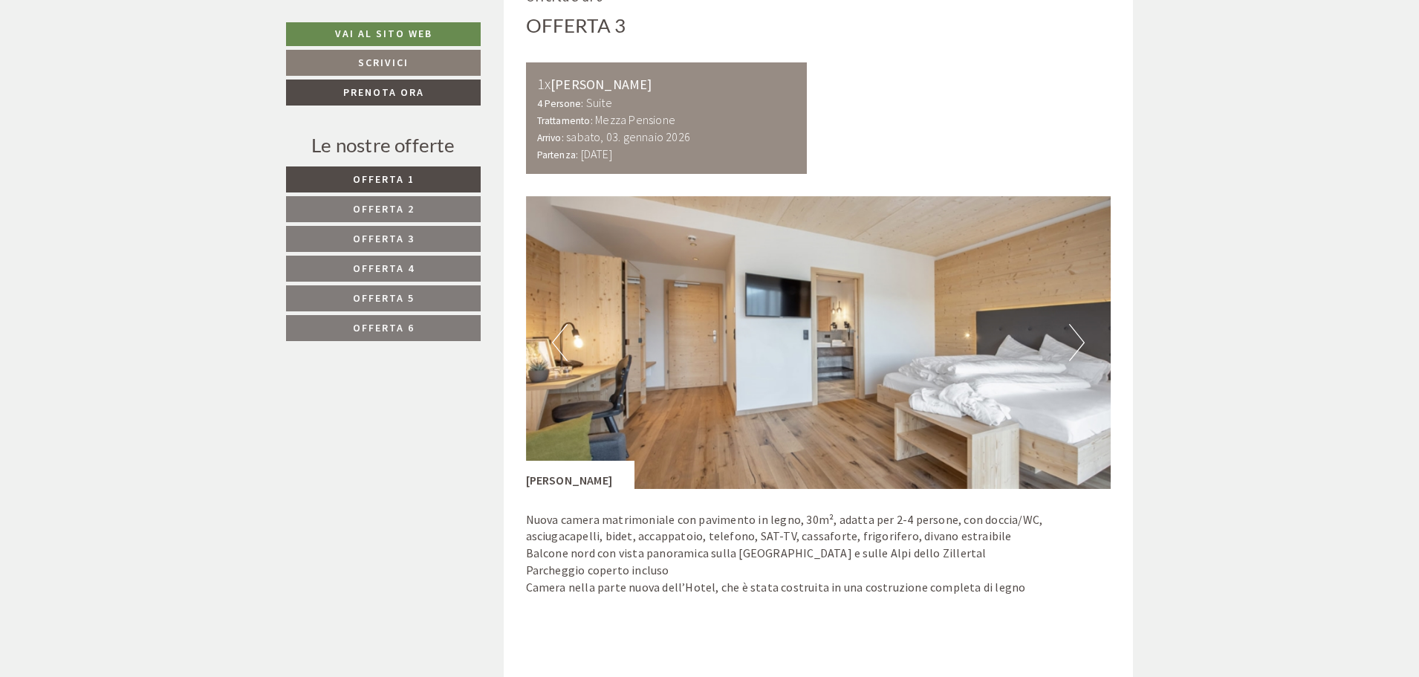
click at [1080, 342] on button "Next" at bounding box center [1077, 342] width 16 height 37
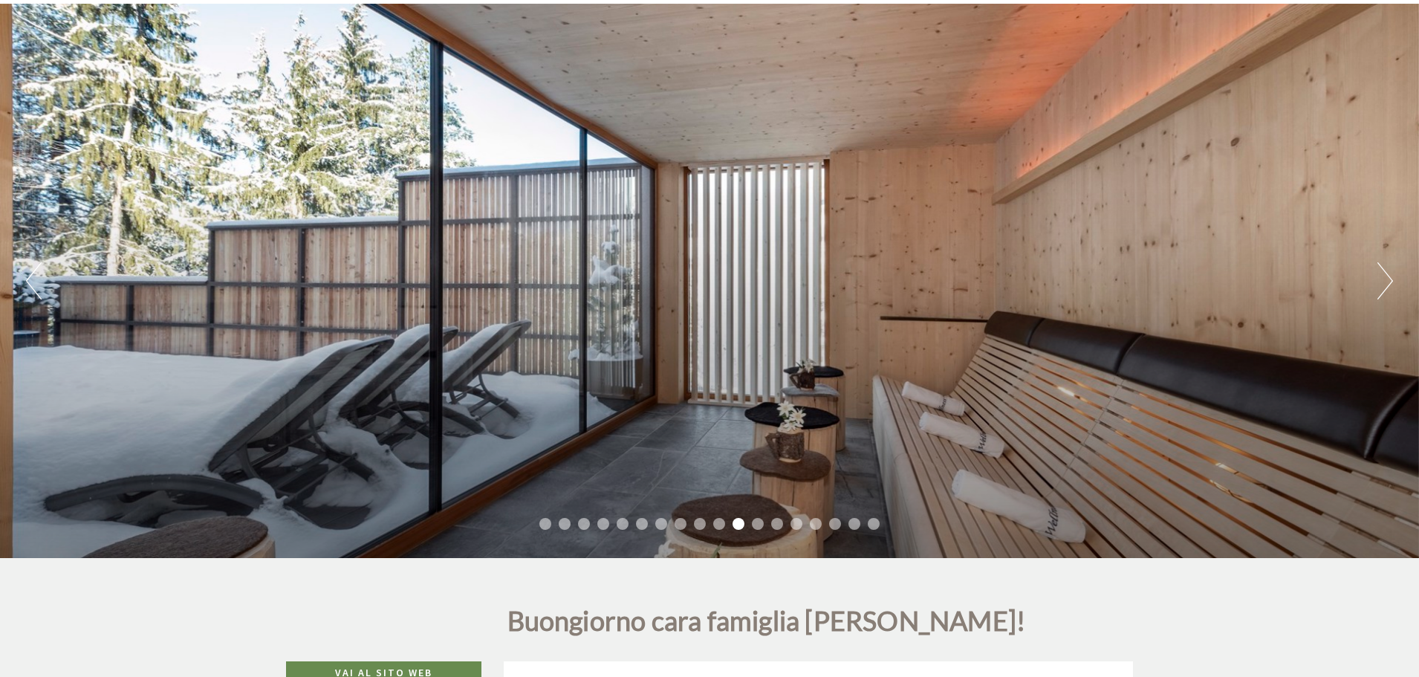
scroll to position [0, 0]
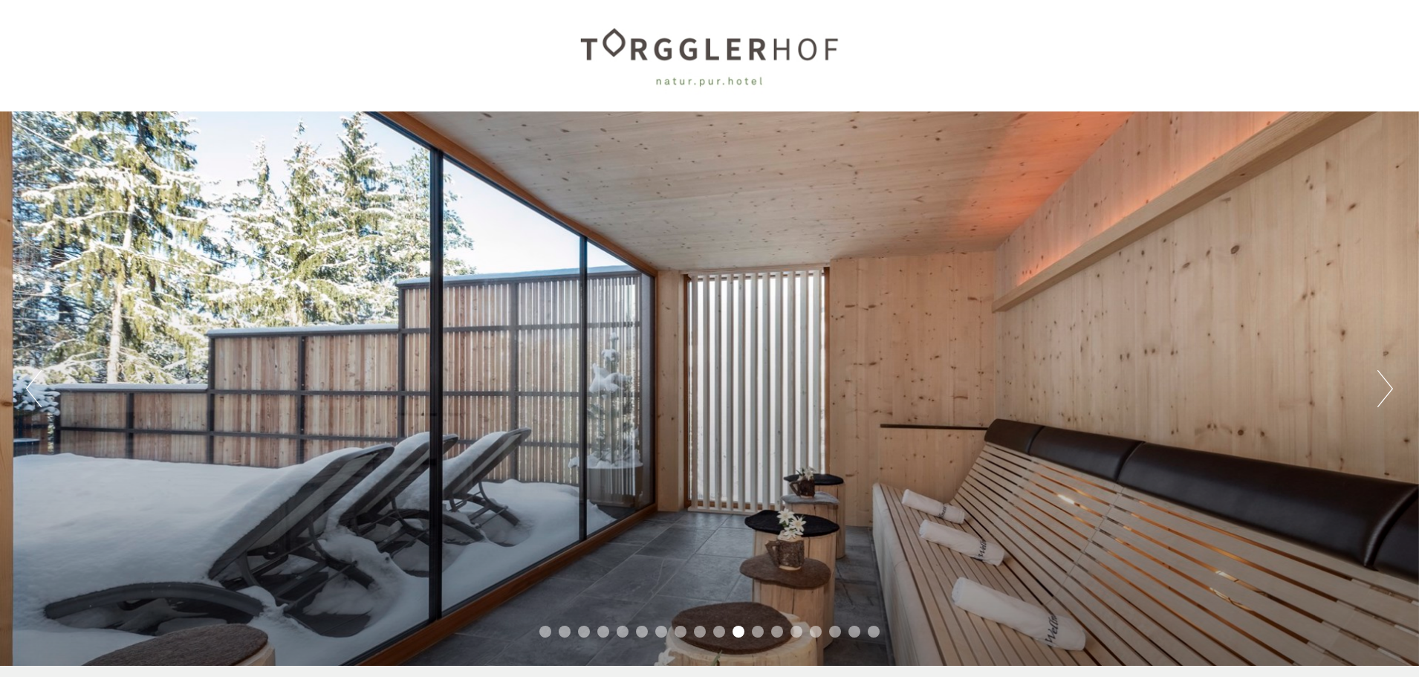
click at [1380, 392] on button "Next" at bounding box center [1385, 388] width 16 height 37
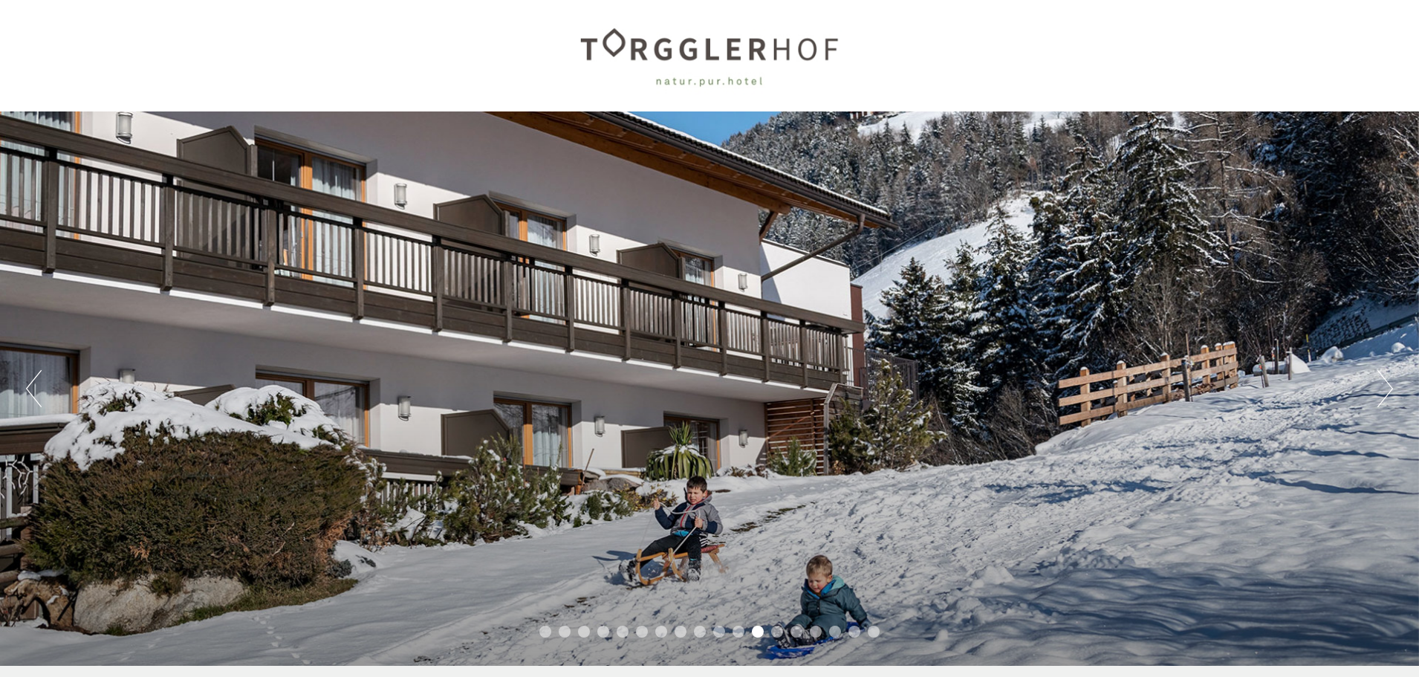
click at [1380, 392] on button "Next" at bounding box center [1385, 388] width 16 height 37
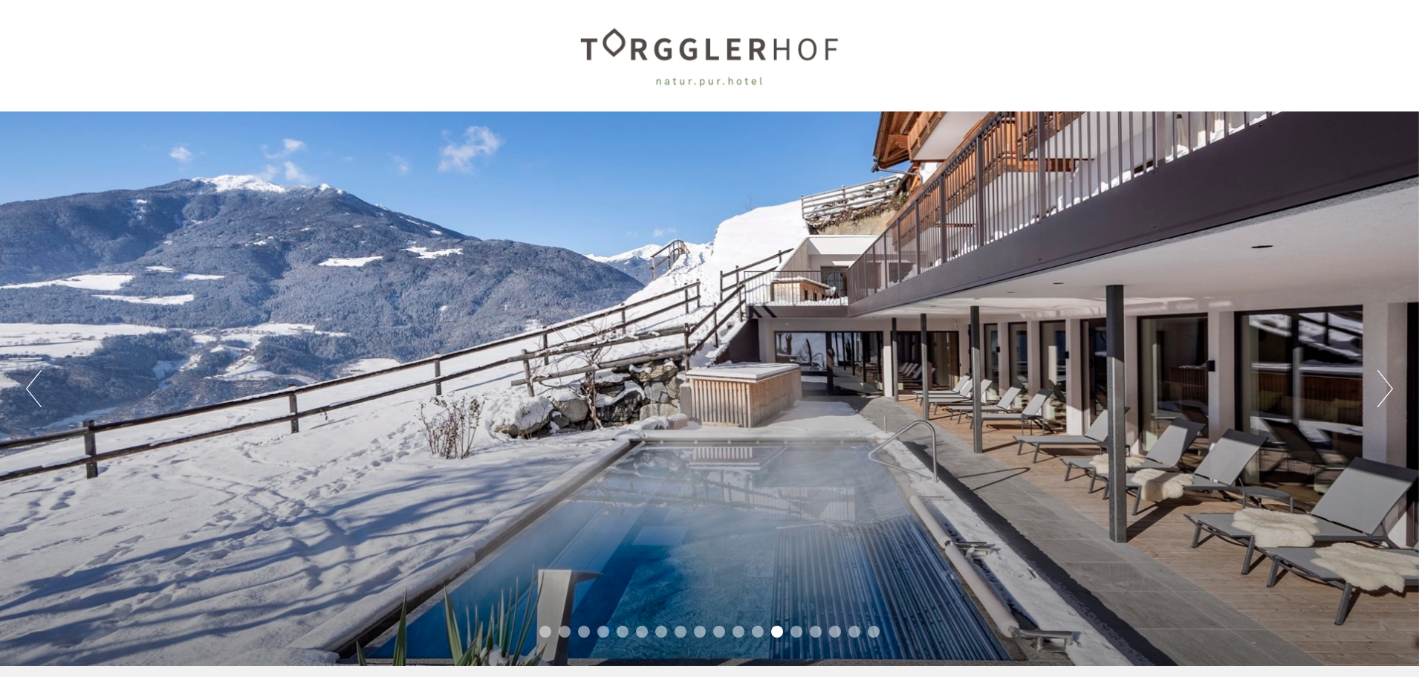
click at [1383, 391] on button "Next" at bounding box center [1385, 388] width 16 height 37
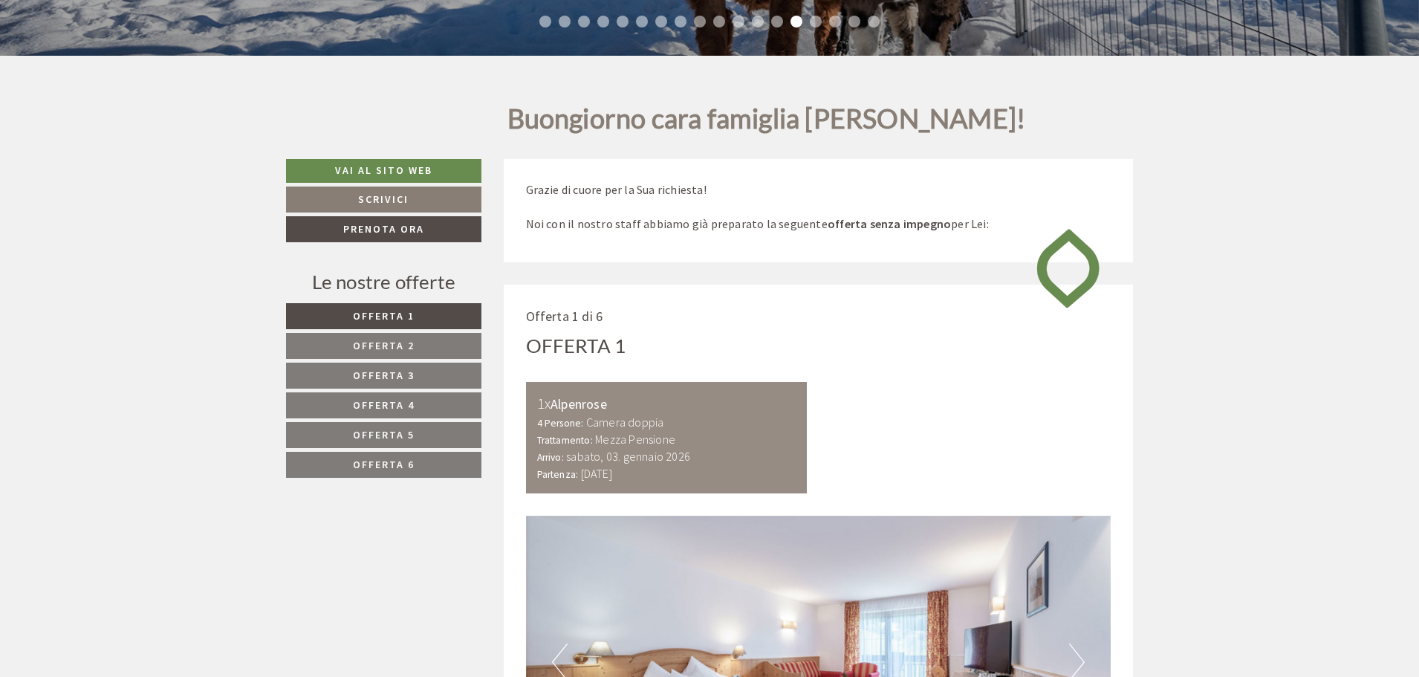
scroll to position [817, 0]
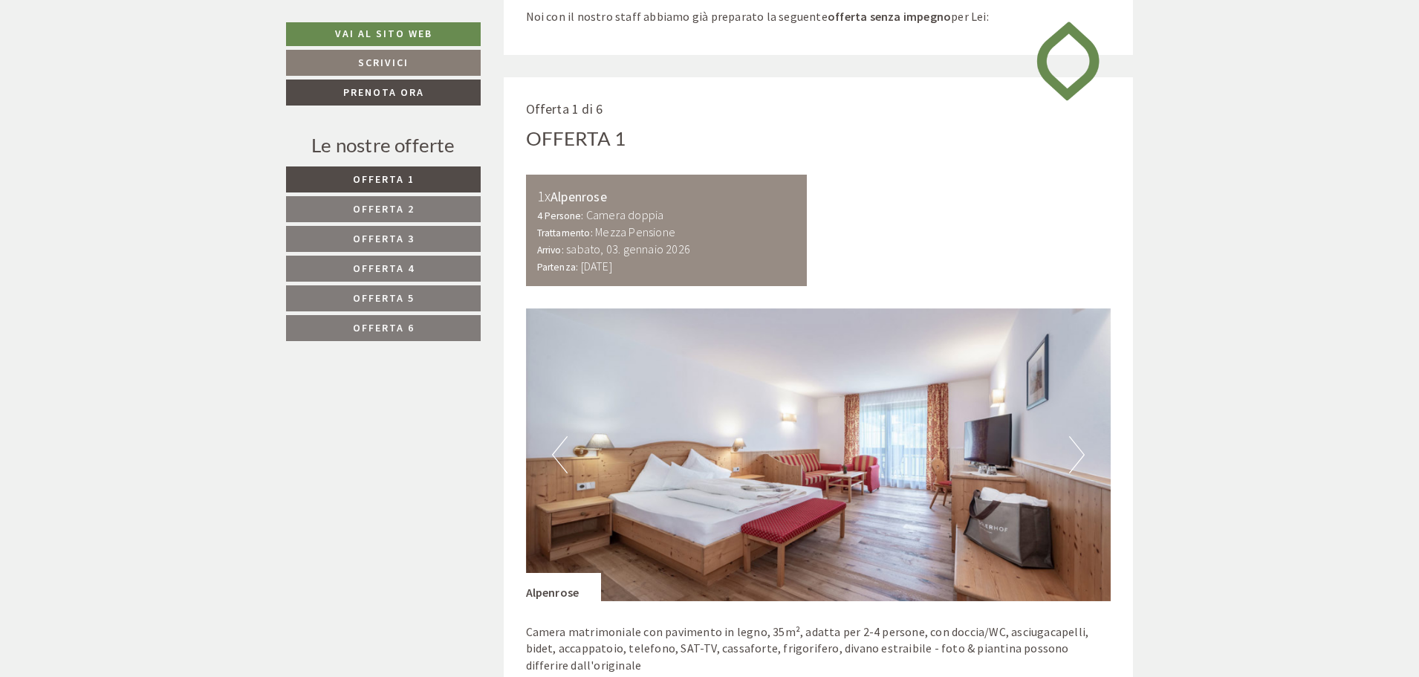
click at [419, 325] on link "Offerta 6" at bounding box center [383, 328] width 195 height 26
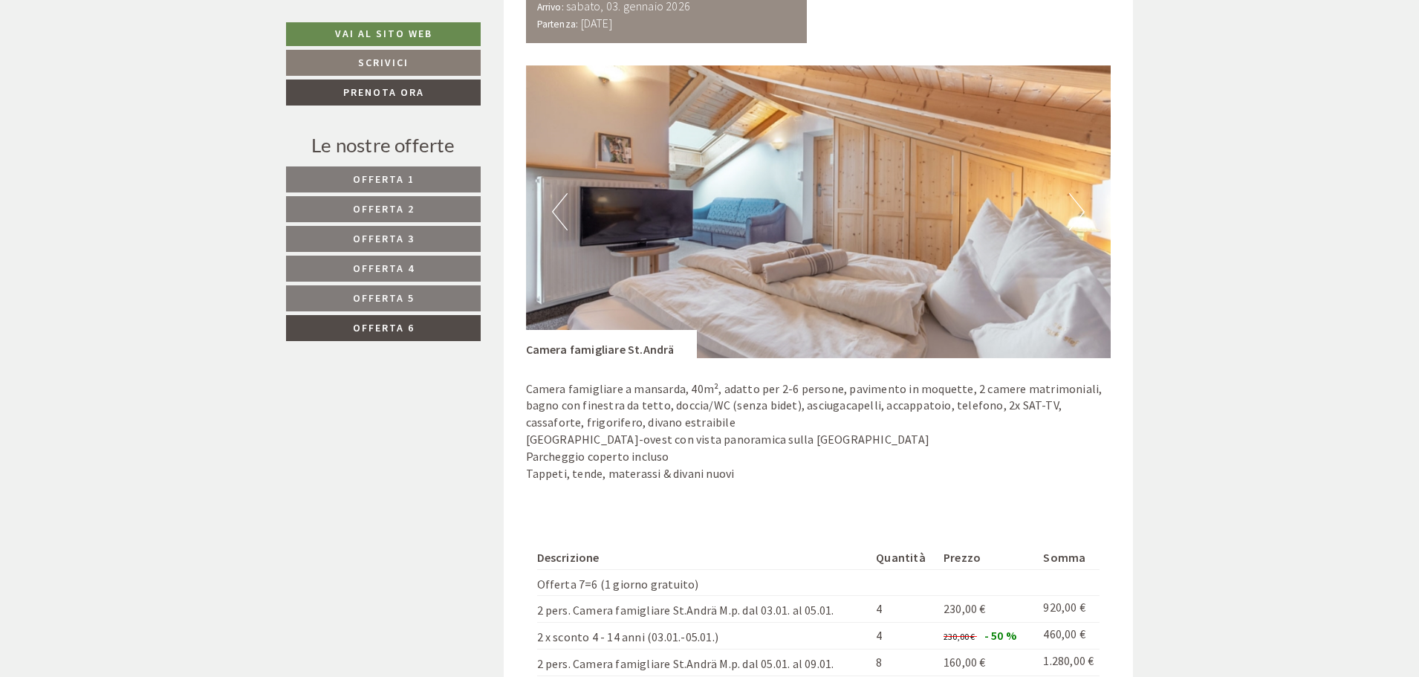
scroll to position [968, 0]
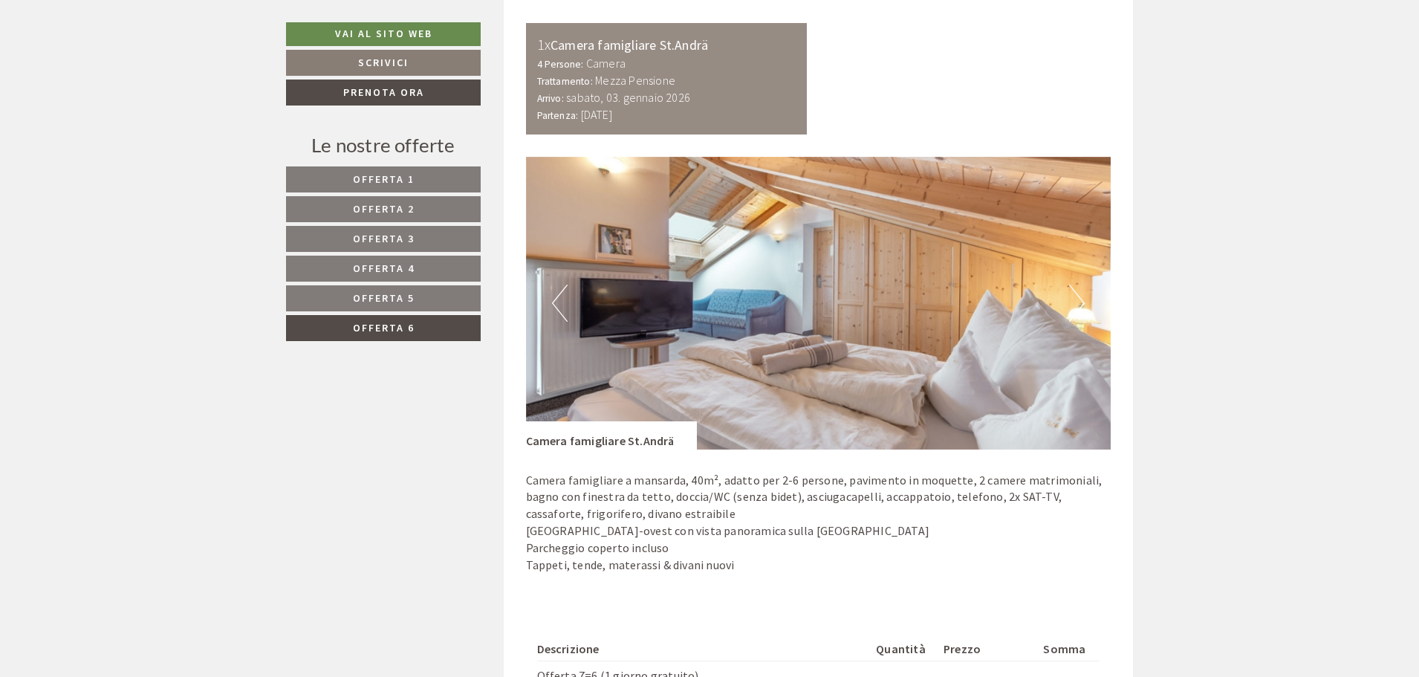
click at [1075, 299] on button "Next" at bounding box center [1077, 302] width 16 height 37
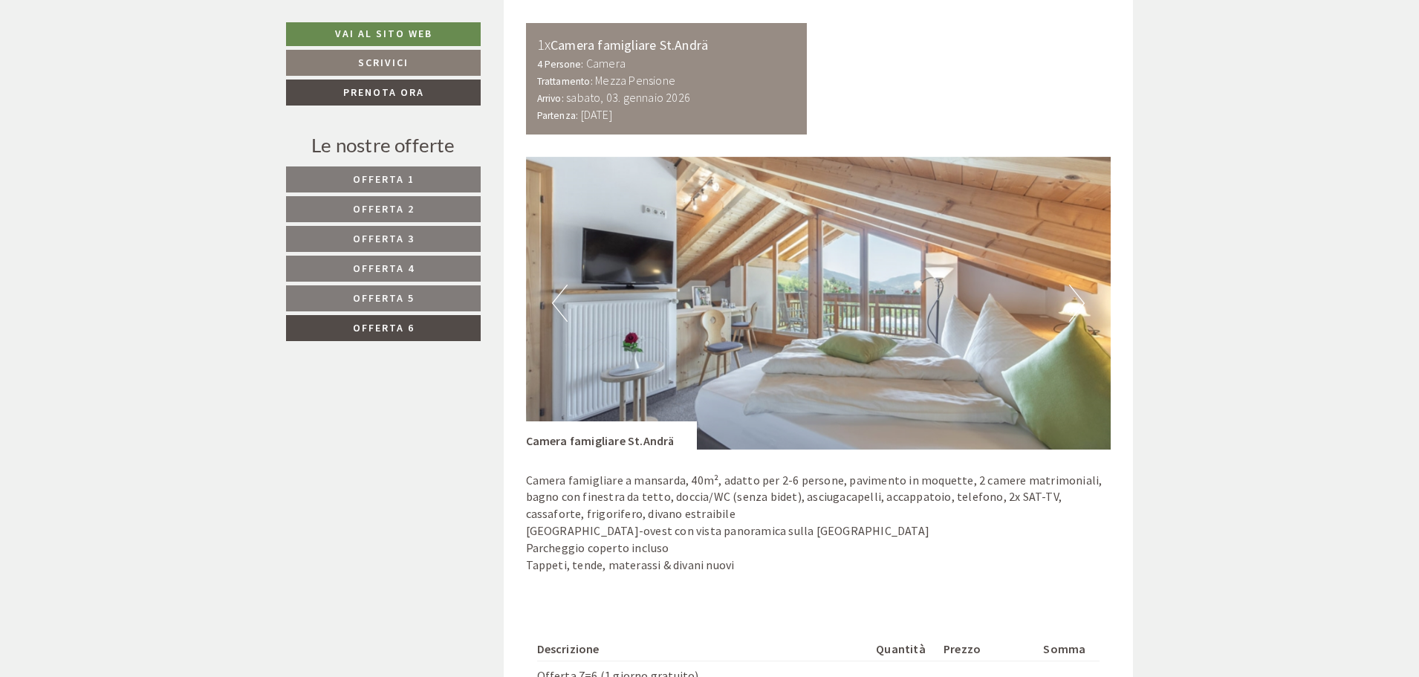
click at [1075, 299] on button "Next" at bounding box center [1077, 302] width 16 height 37
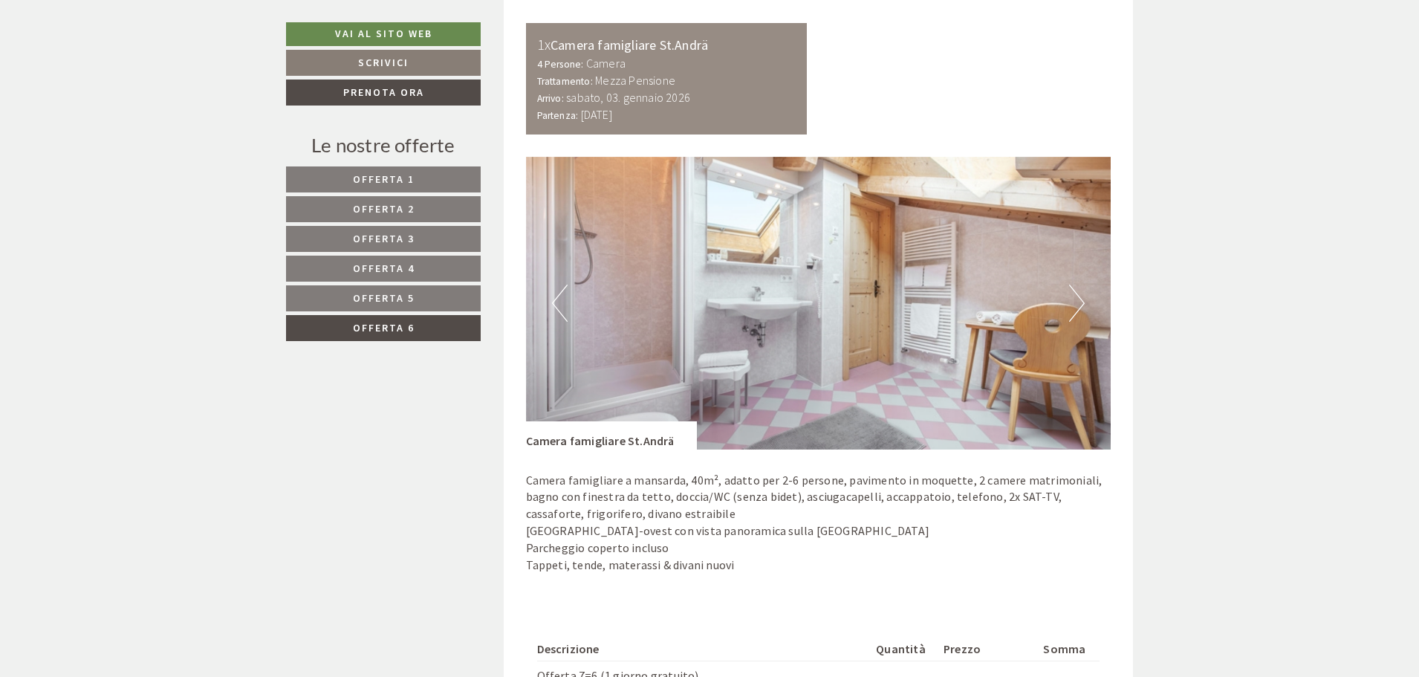
click at [1075, 299] on button "Next" at bounding box center [1077, 302] width 16 height 37
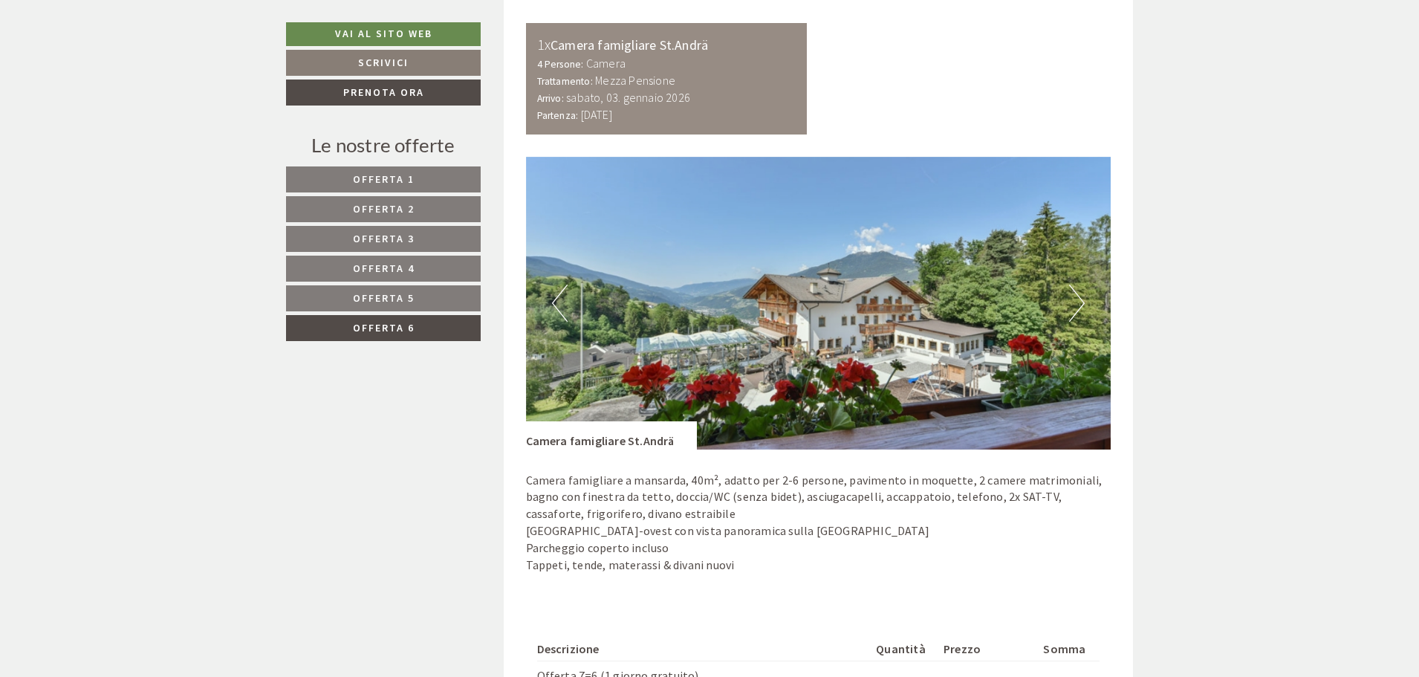
click at [1075, 299] on button "Next" at bounding box center [1077, 302] width 16 height 37
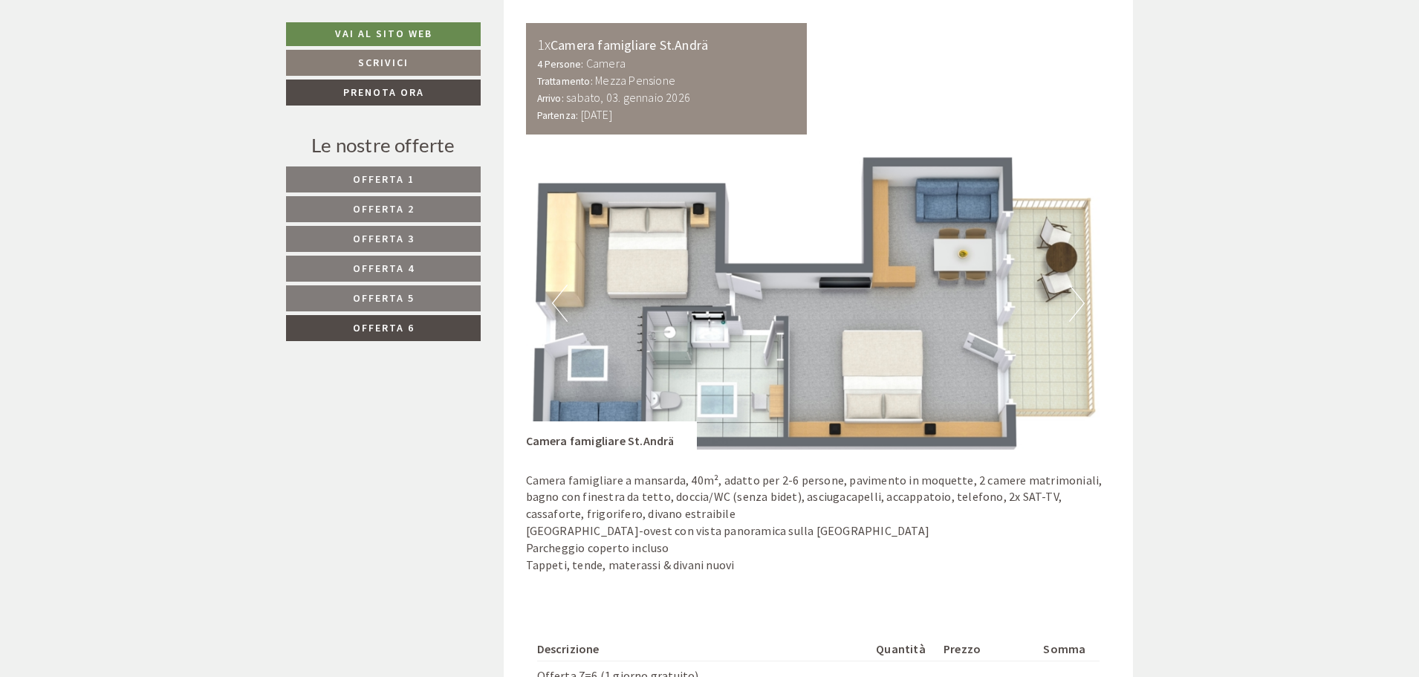
click at [1076, 299] on button "Next" at bounding box center [1077, 302] width 16 height 37
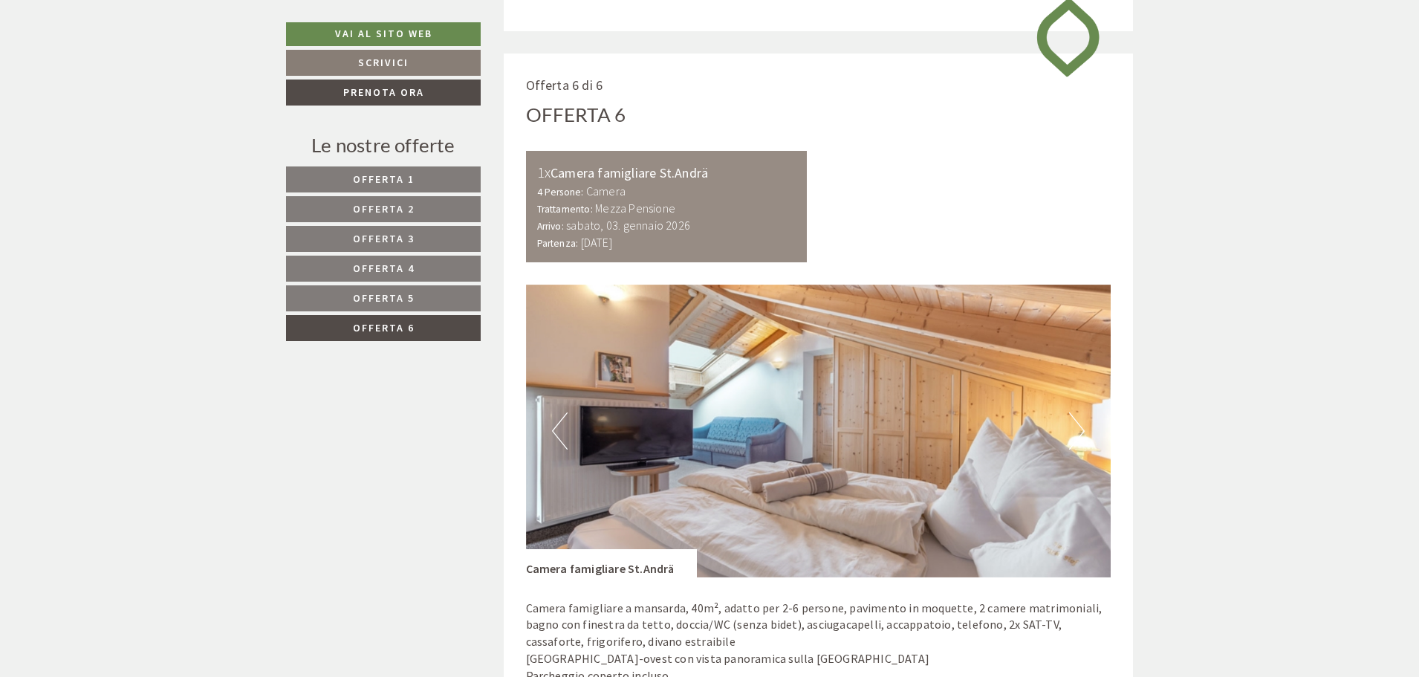
scroll to position [820, 0]
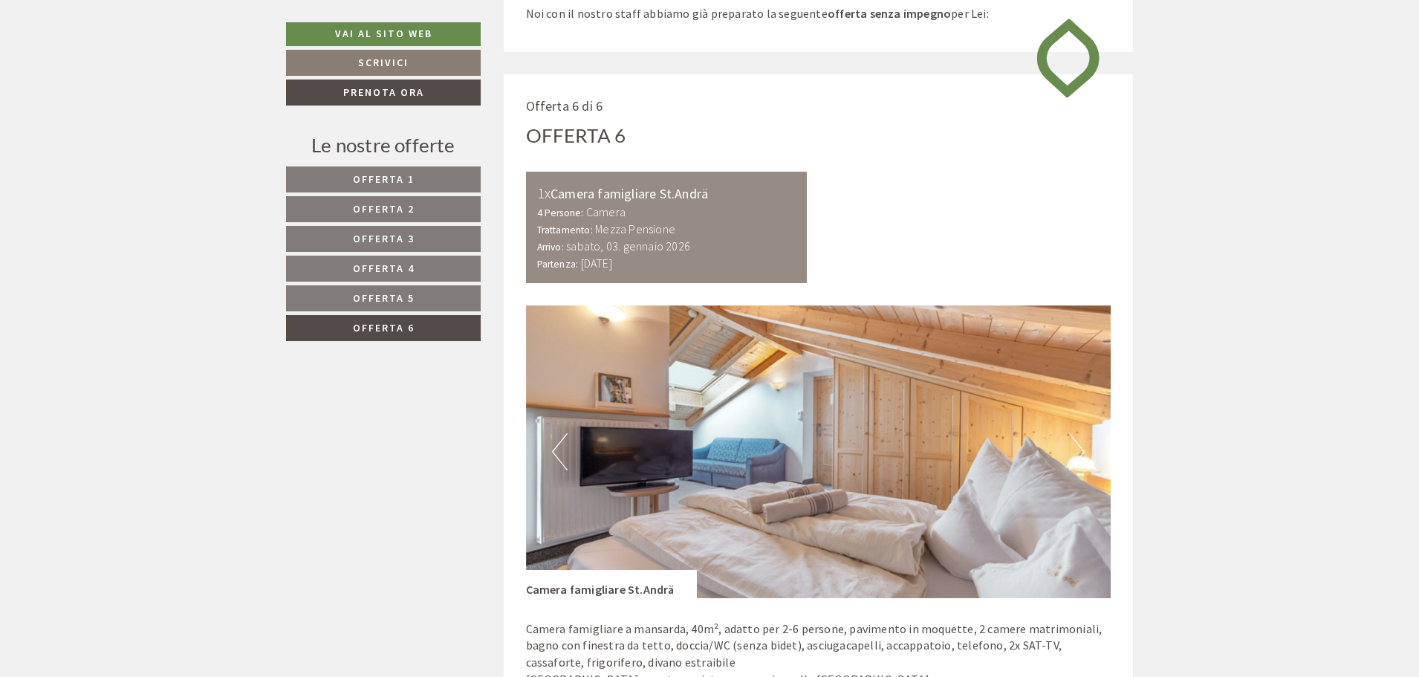
click at [411, 296] on span "Offerta 5" at bounding box center [384, 297] width 62 height 13
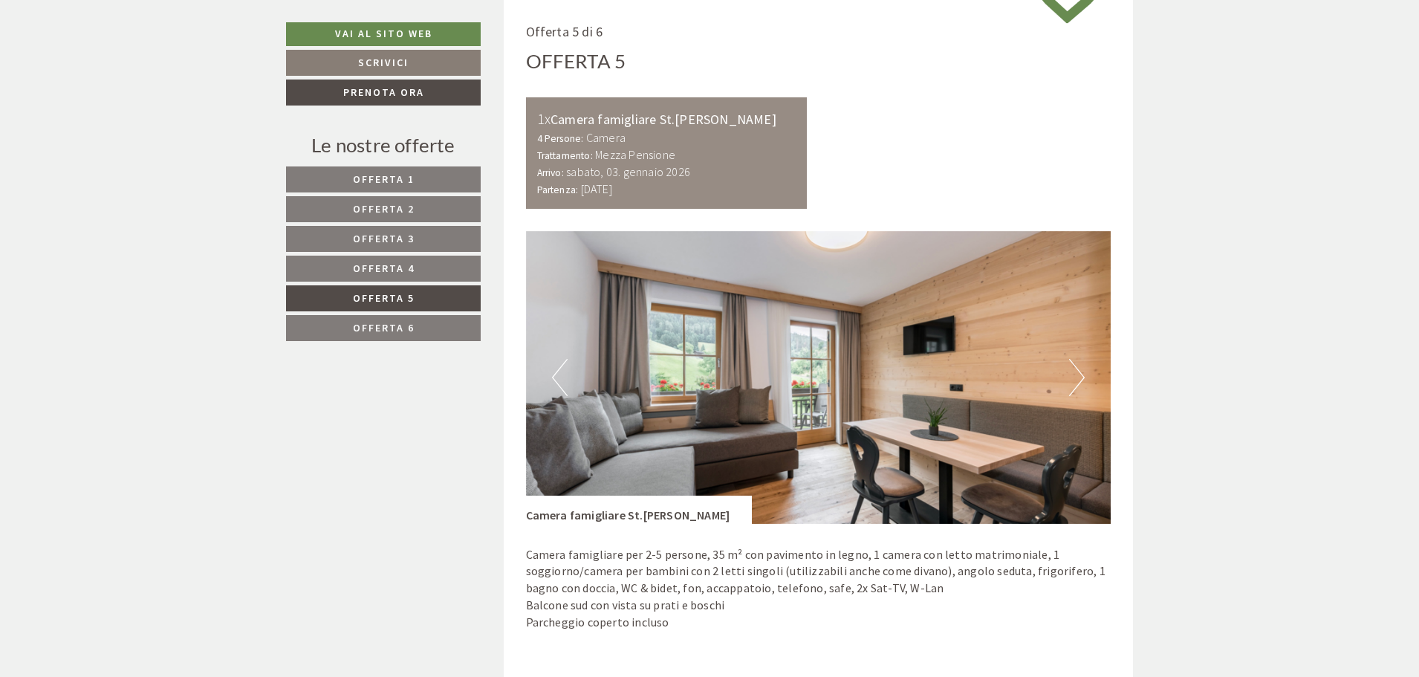
click at [1075, 376] on button "Next" at bounding box center [1077, 377] width 16 height 37
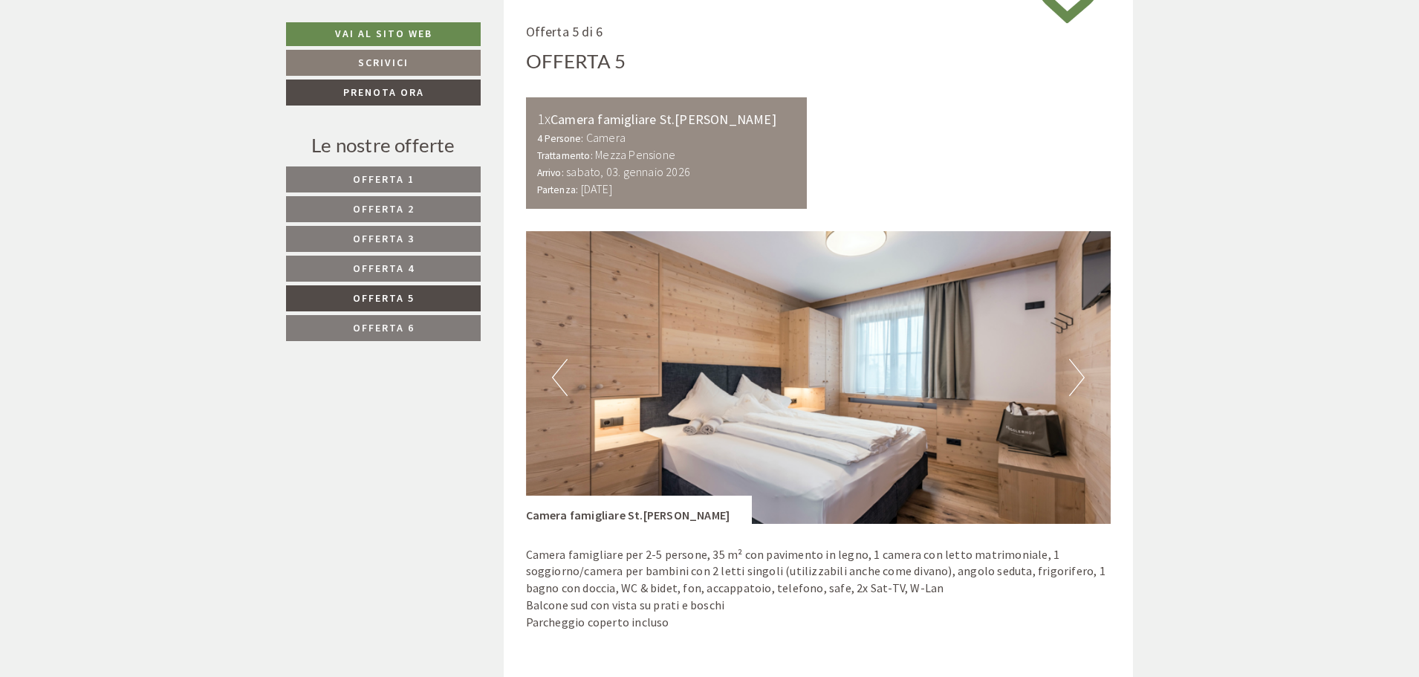
click at [1075, 376] on button "Next" at bounding box center [1077, 377] width 16 height 37
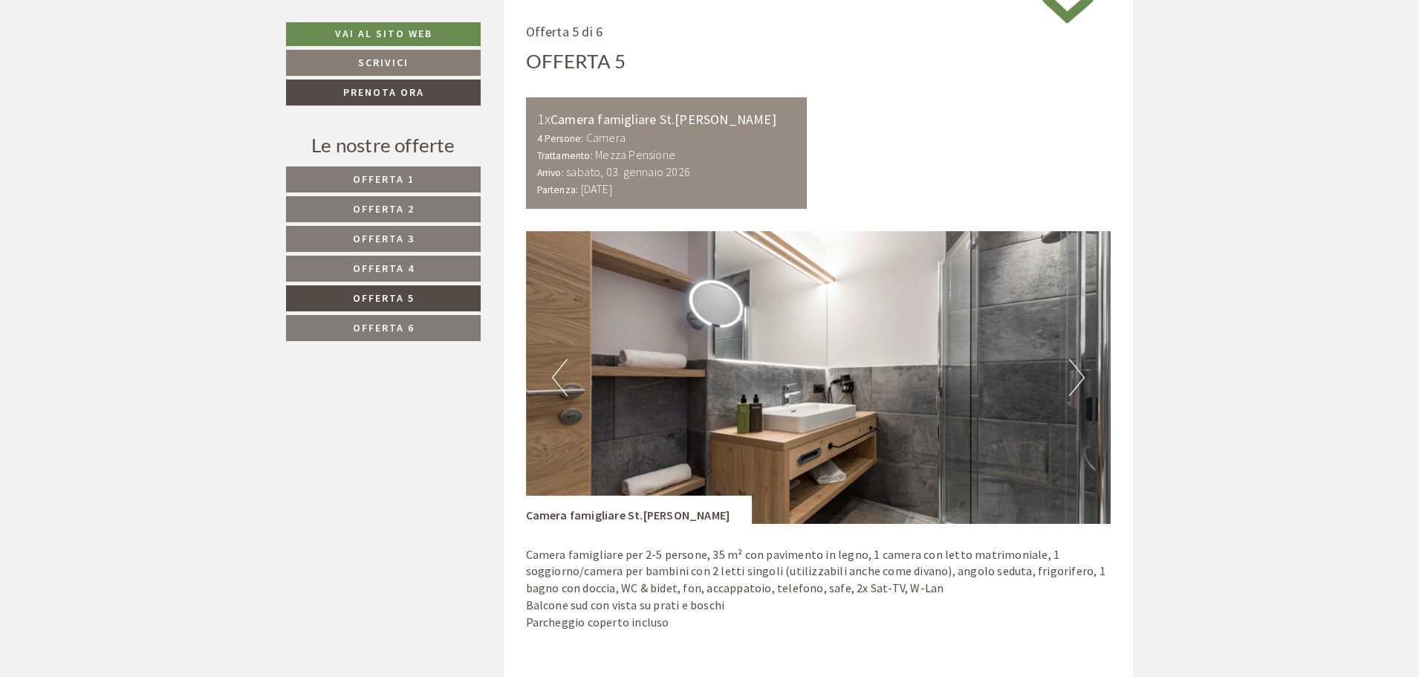
click at [1075, 376] on button "Next" at bounding box center [1077, 377] width 16 height 37
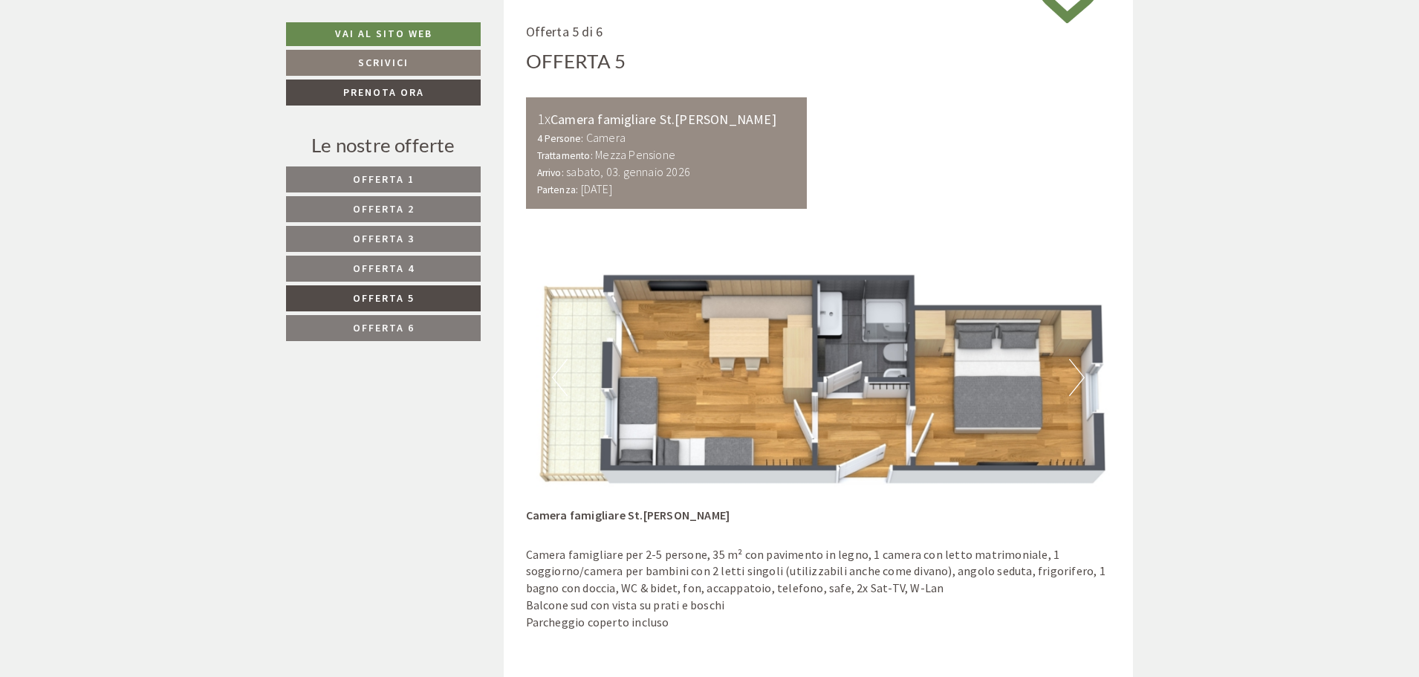
click at [382, 262] on span "Offerta 4" at bounding box center [384, 267] width 62 height 13
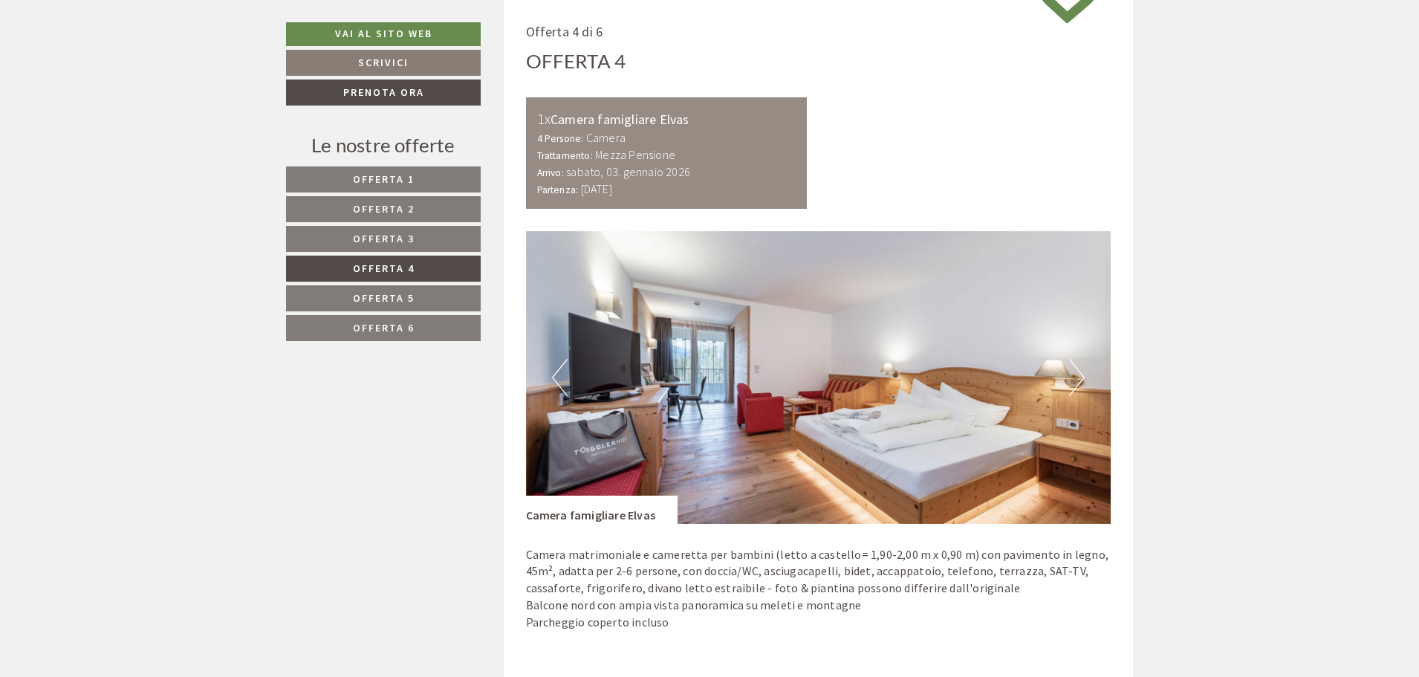
click at [1082, 378] on button "Next" at bounding box center [1077, 377] width 16 height 37
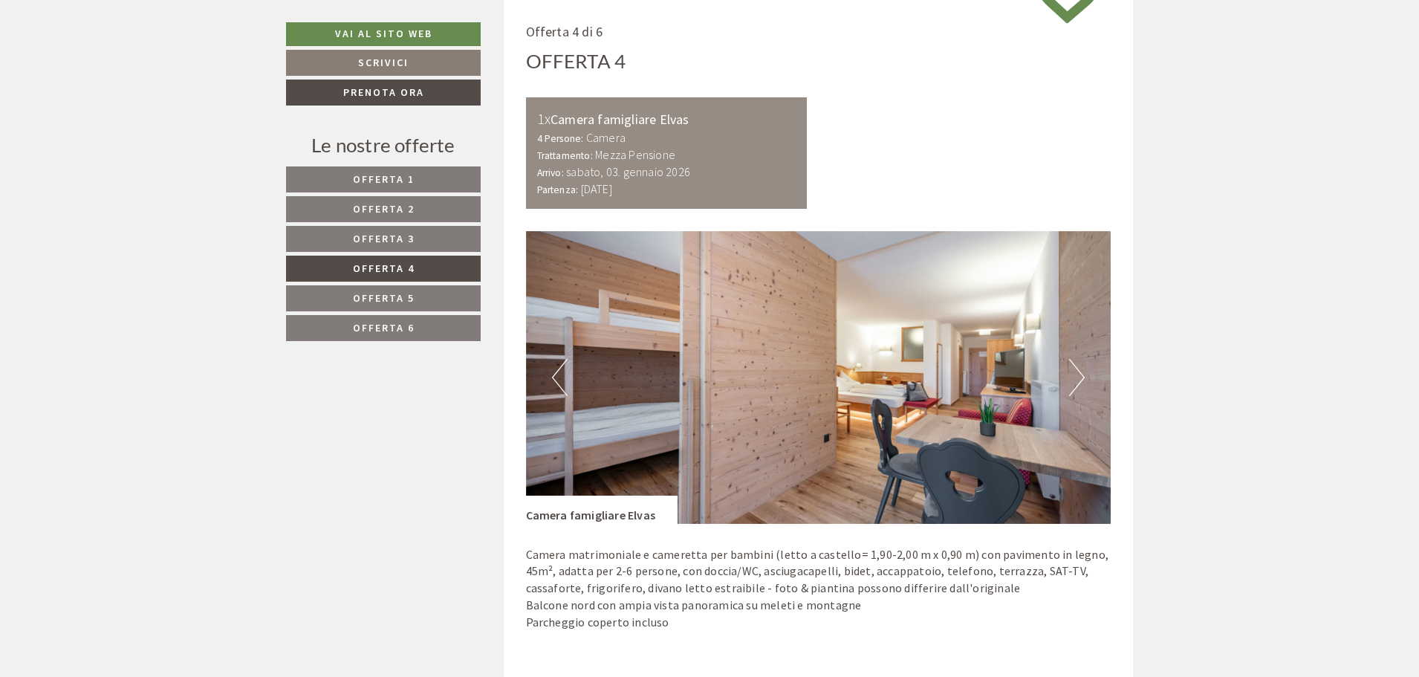
click at [1082, 378] on button "Next" at bounding box center [1077, 377] width 16 height 37
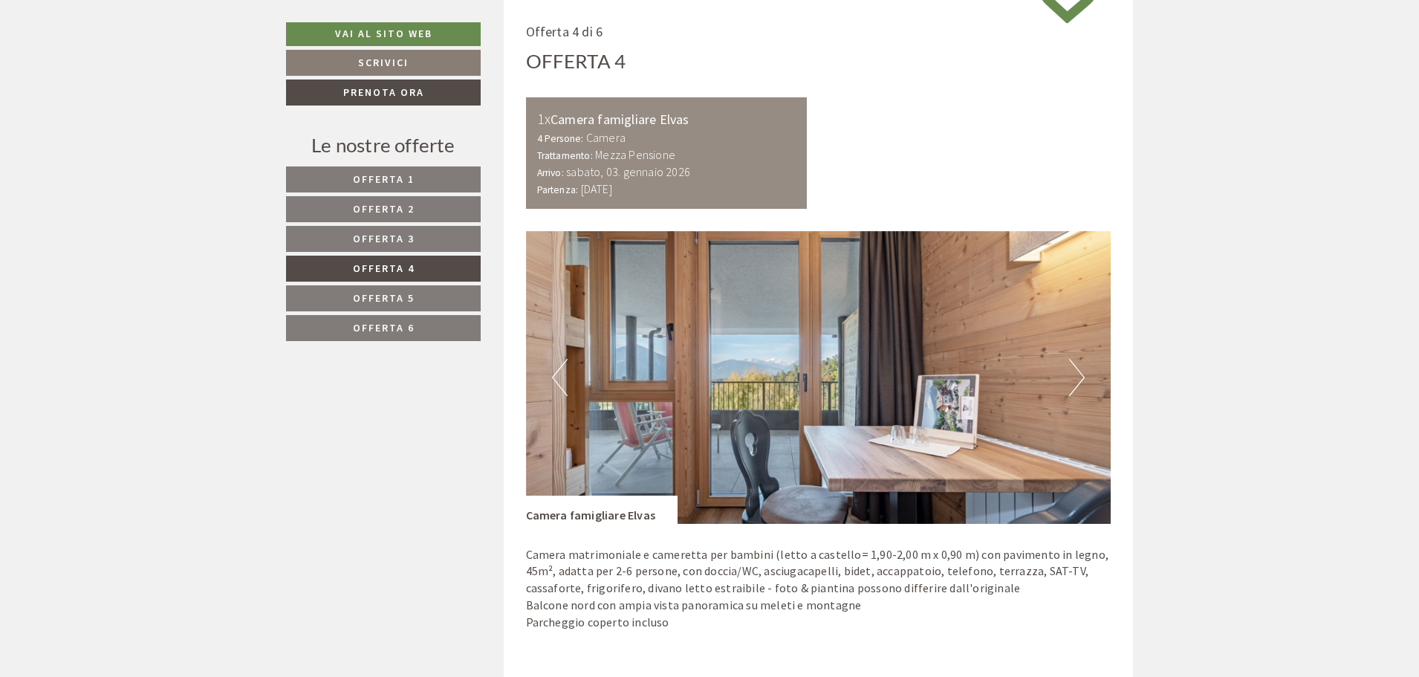
click at [1082, 378] on button "Next" at bounding box center [1077, 377] width 16 height 37
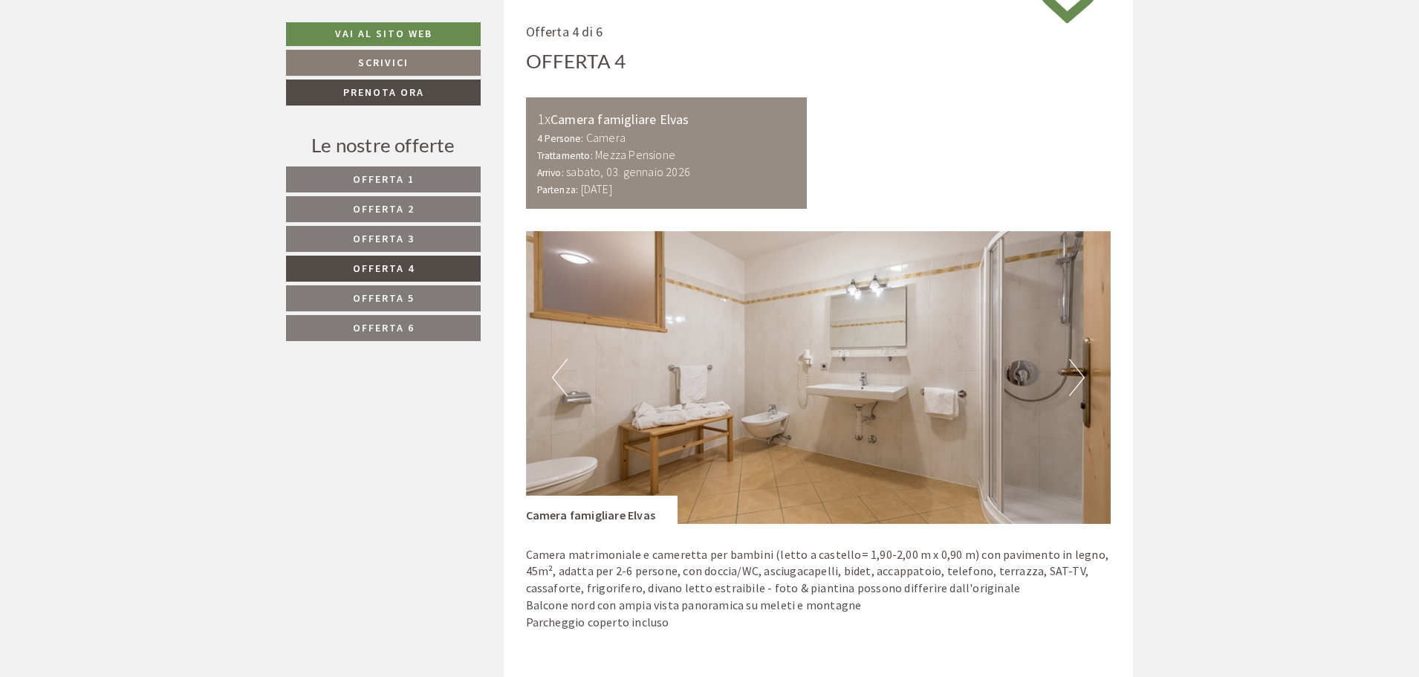
click at [1082, 378] on button "Next" at bounding box center [1077, 377] width 16 height 37
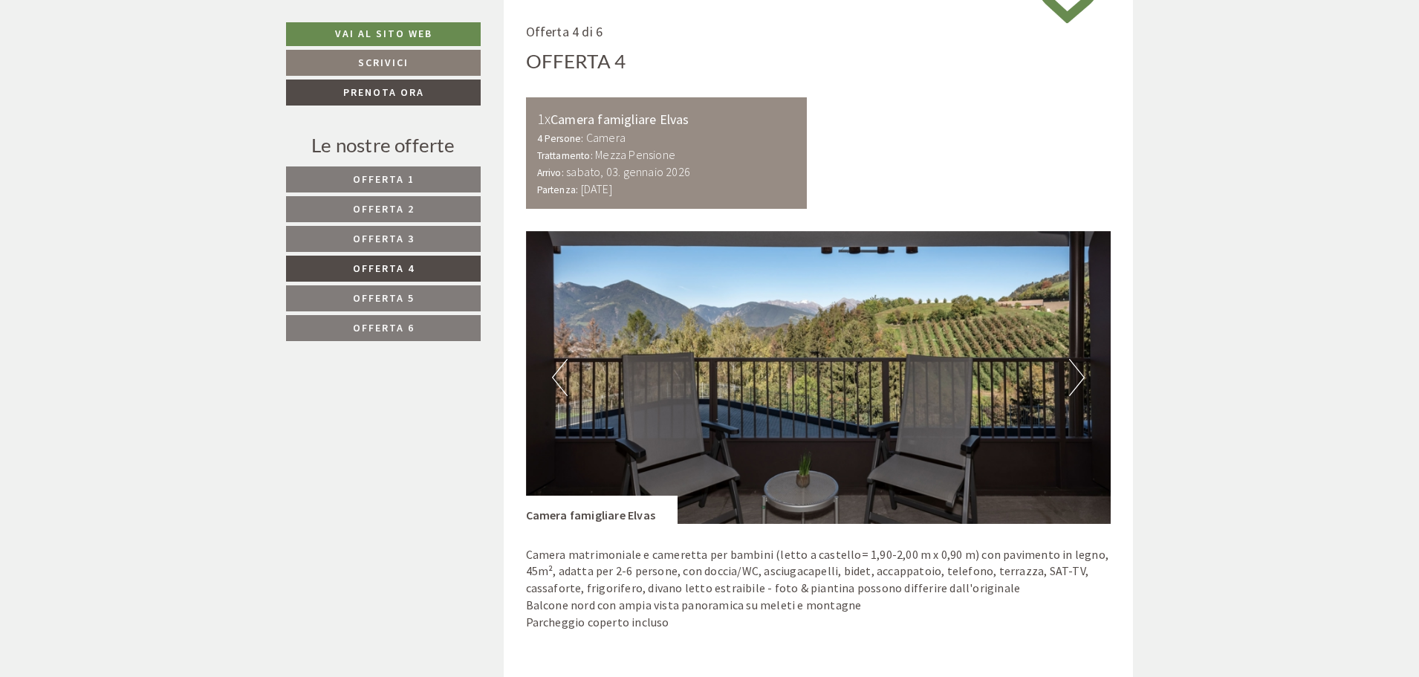
click at [1082, 378] on button "Next" at bounding box center [1077, 377] width 16 height 37
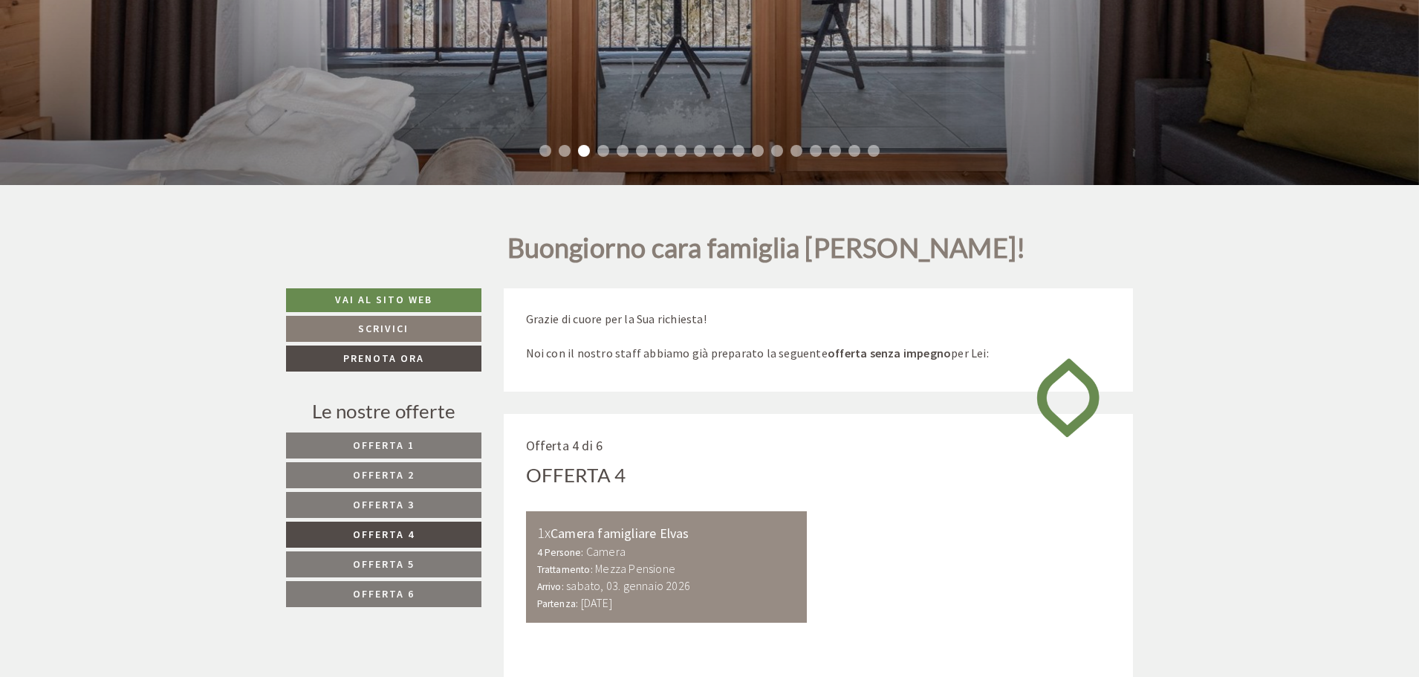
scroll to position [597, 0]
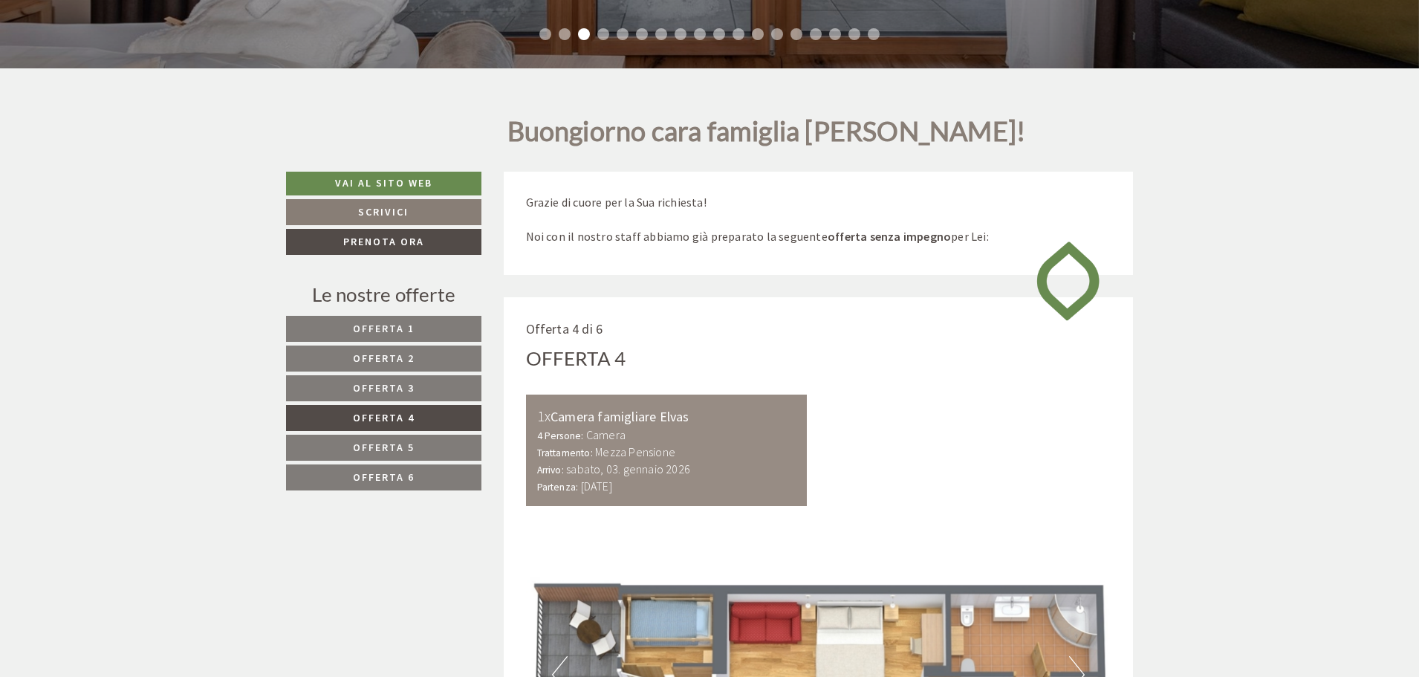
click at [396, 388] on span "Offerta 3" at bounding box center [384, 387] width 62 height 13
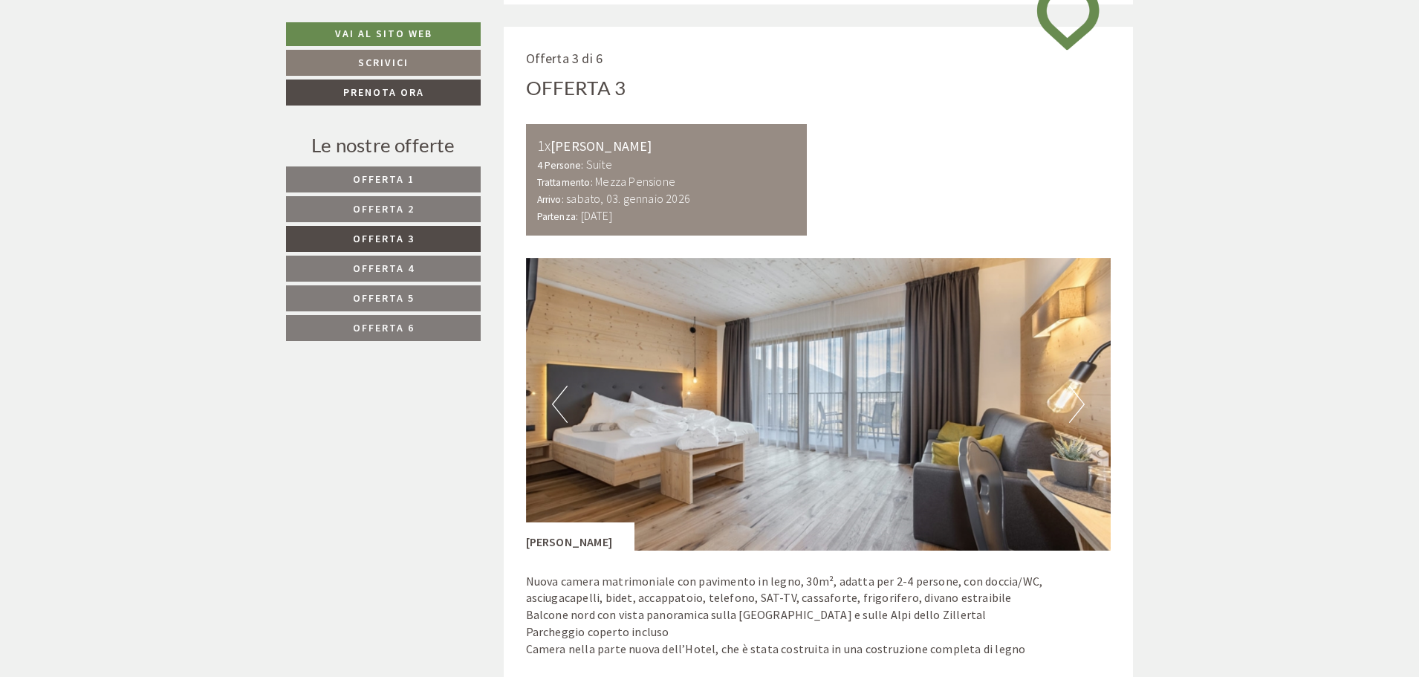
scroll to position [894, 0]
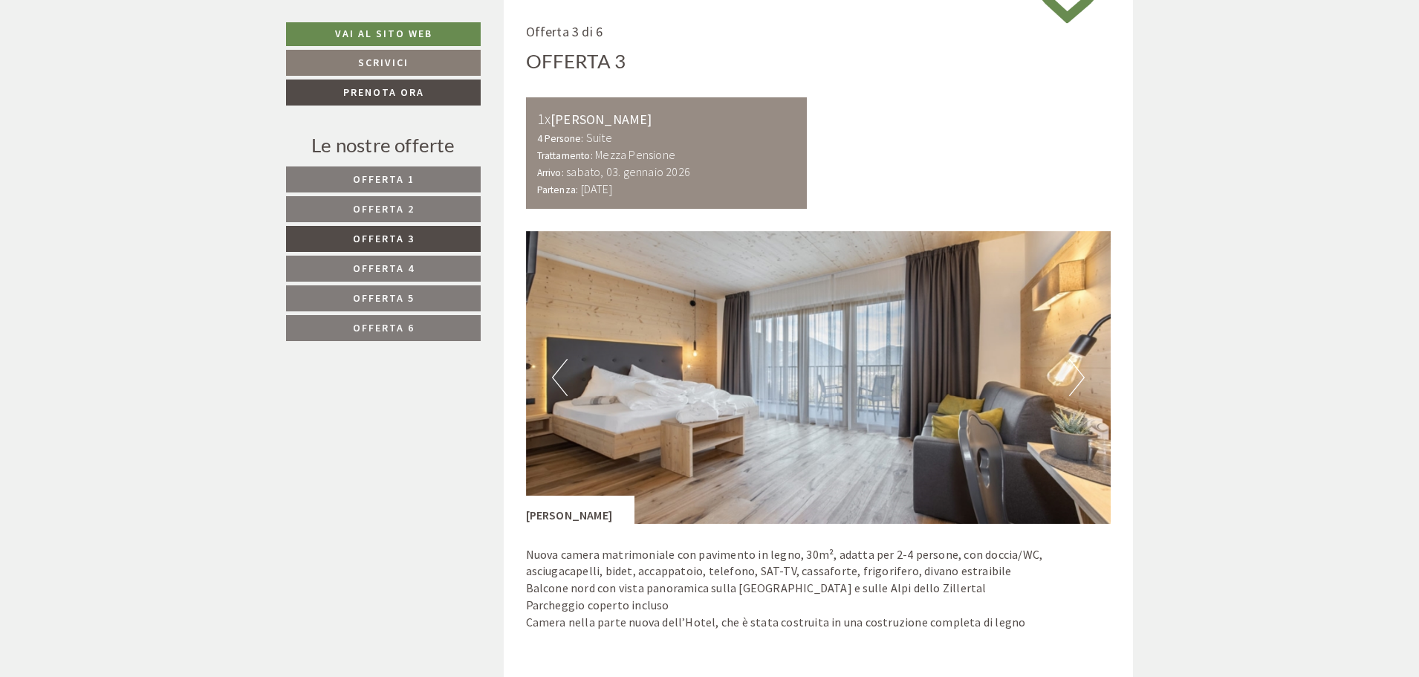
click at [391, 334] on span "Offerta 6" at bounding box center [384, 327] width 62 height 13
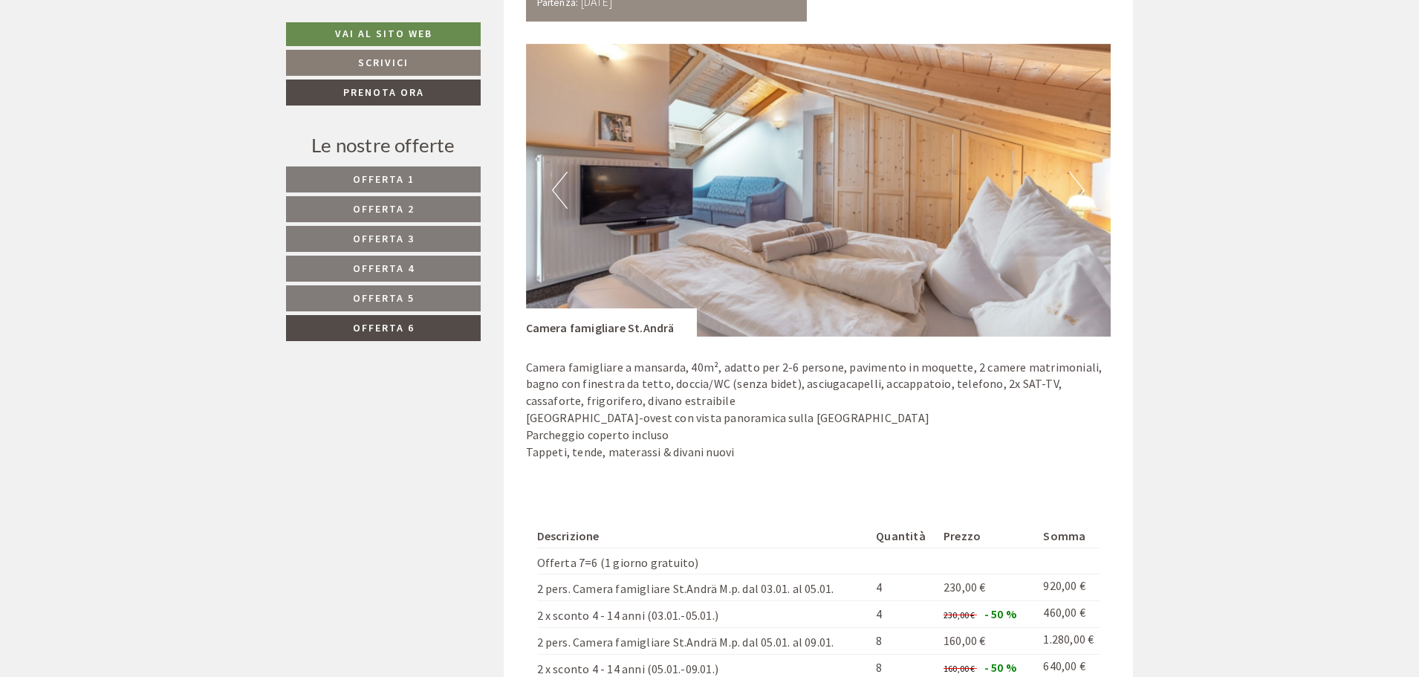
scroll to position [1191, 0]
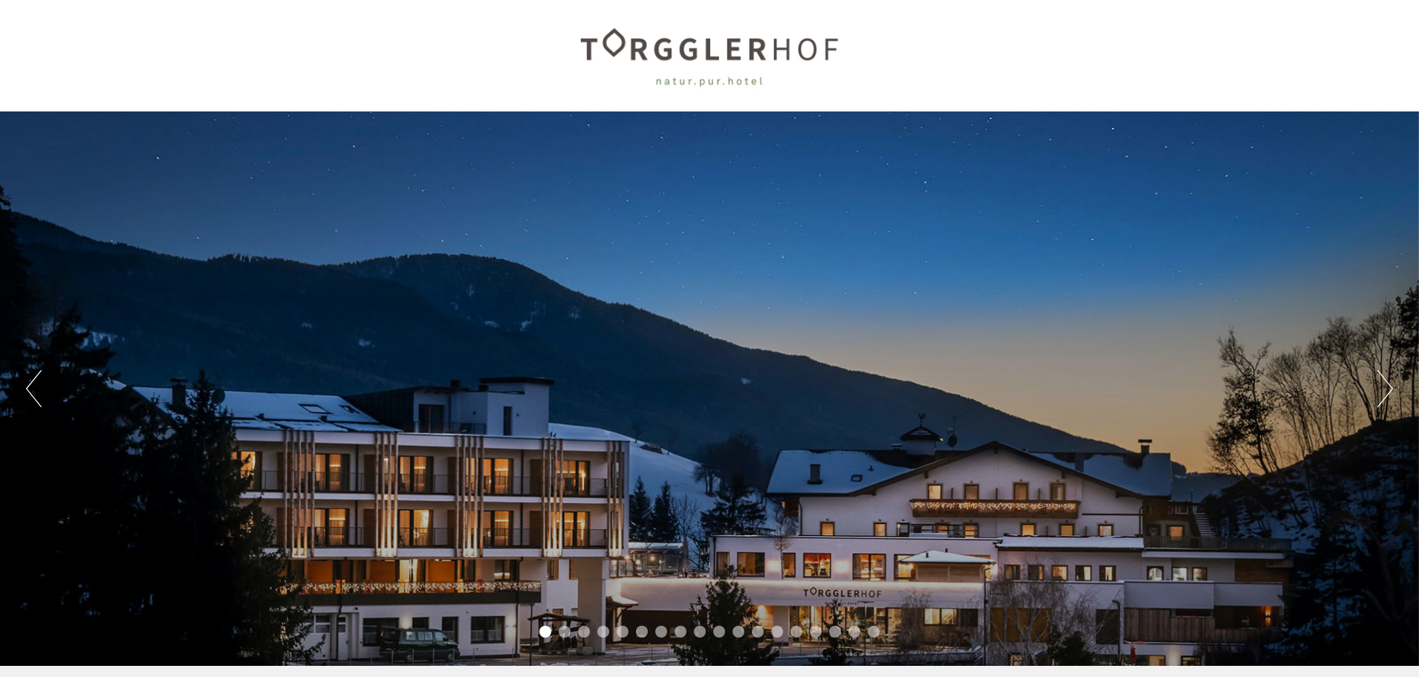
drag, startPoint x: 703, startPoint y: 64, endPoint x: 714, endPoint y: 89, distance: 27.9
click at [703, 65] on div at bounding box center [709, 55] width 832 height 97
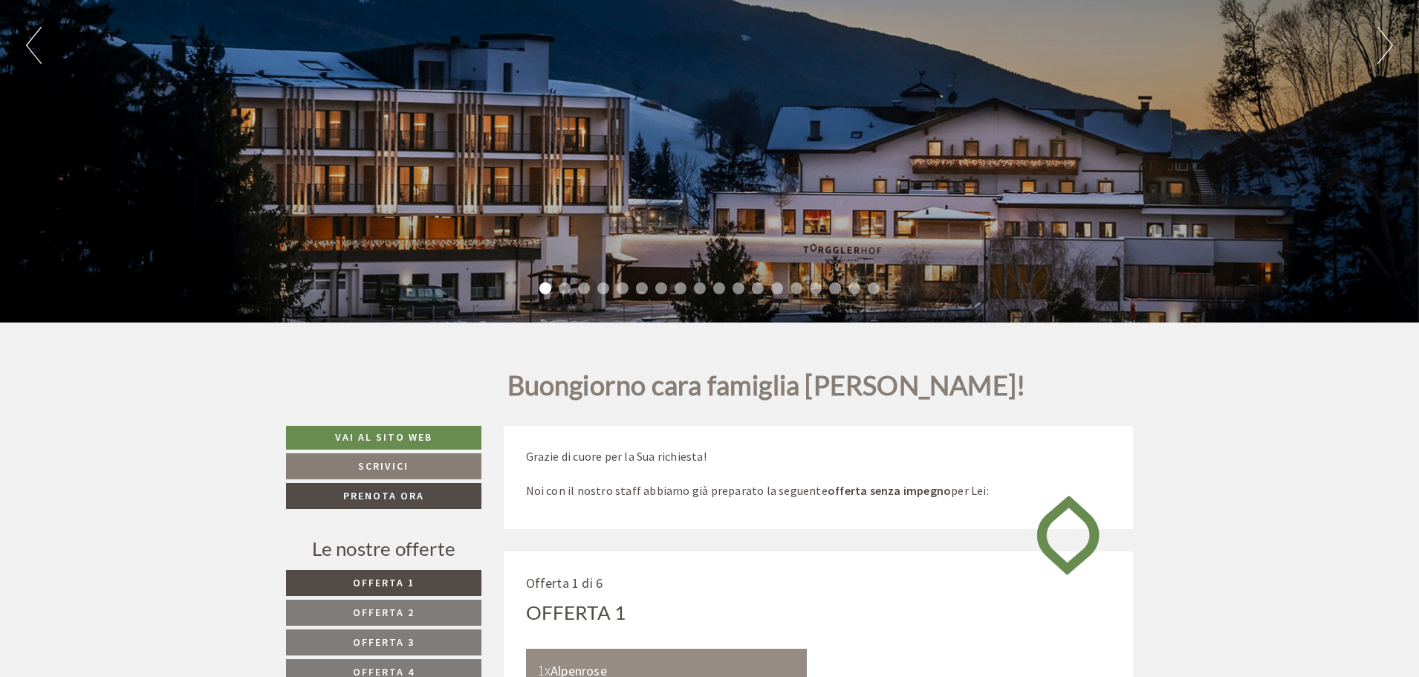
scroll to position [446, 0]
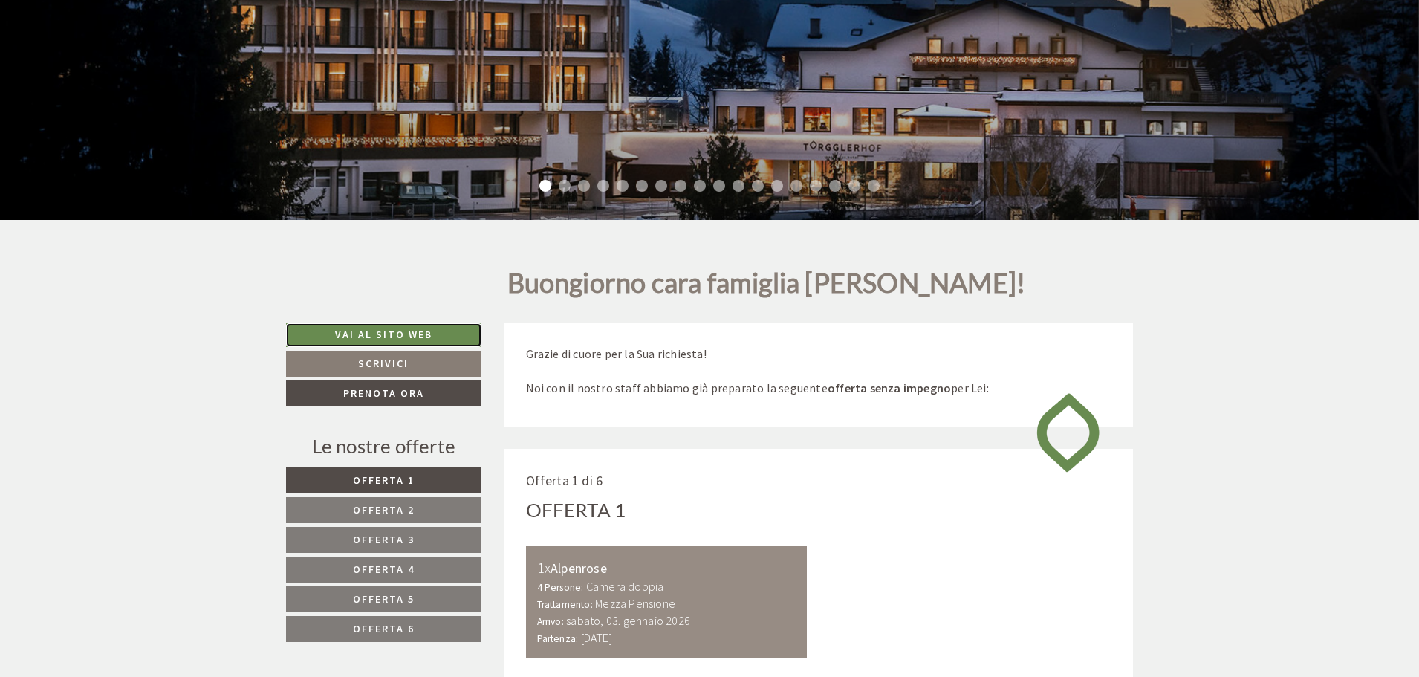
click at [408, 329] on link "Vai al sito web" at bounding box center [383, 335] width 195 height 24
click at [406, 509] on span "Offerta 2" at bounding box center [384, 509] width 62 height 13
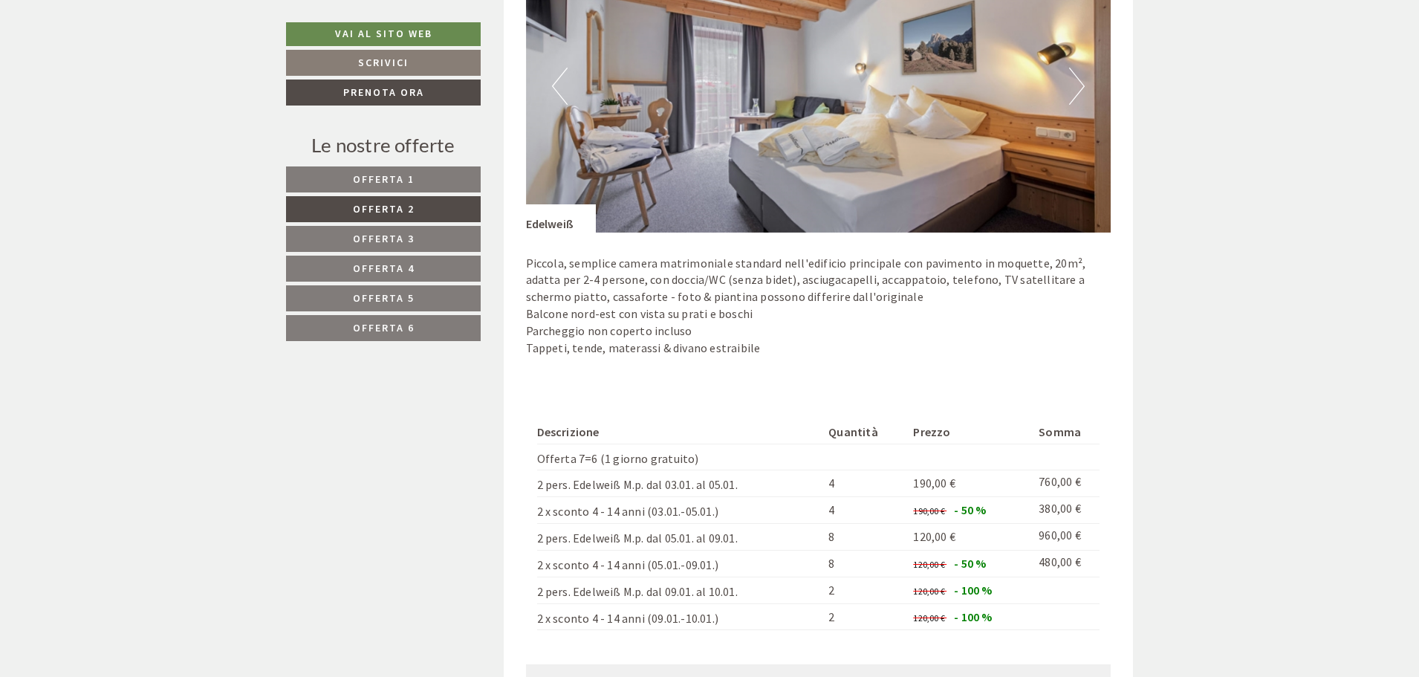
scroll to position [1043, 0]
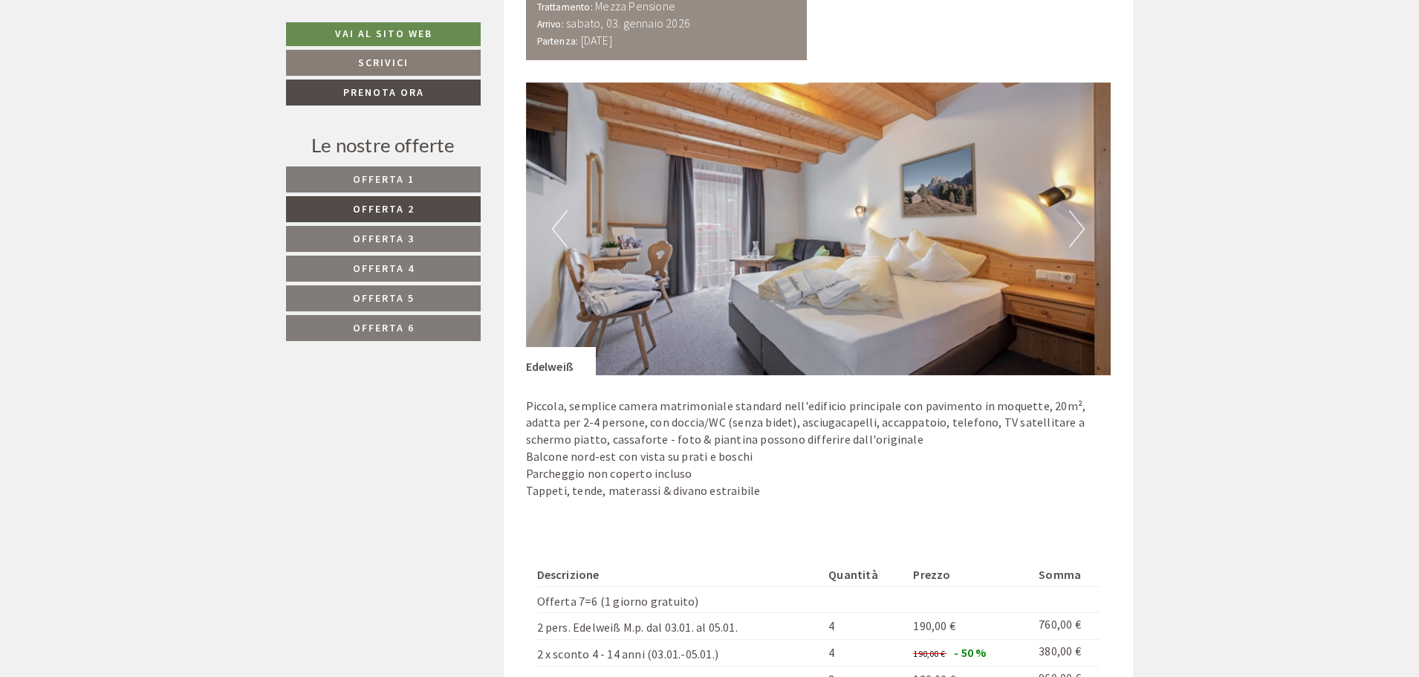
click at [1085, 221] on img at bounding box center [818, 228] width 585 height 293
click at [1078, 232] on button "Next" at bounding box center [1077, 228] width 16 height 37
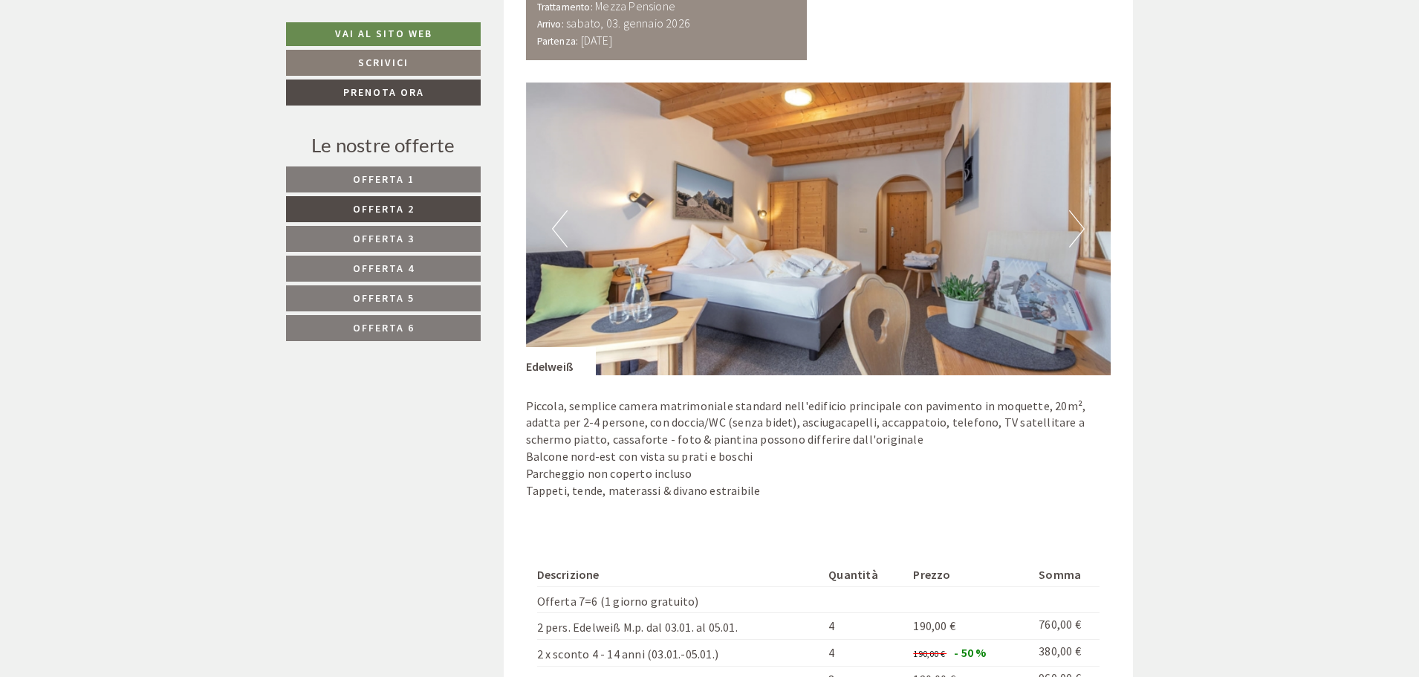
click at [1078, 232] on button "Next" at bounding box center [1077, 228] width 16 height 37
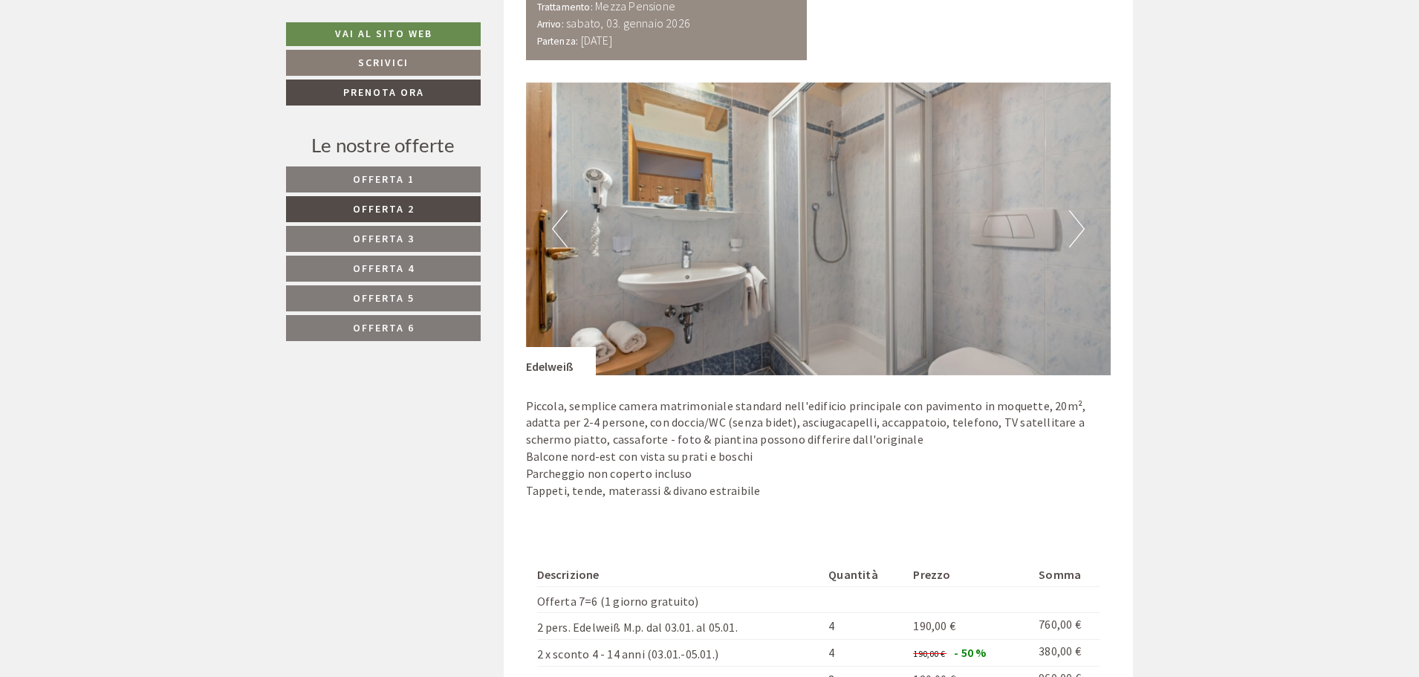
click at [1078, 232] on button "Next" at bounding box center [1077, 228] width 16 height 37
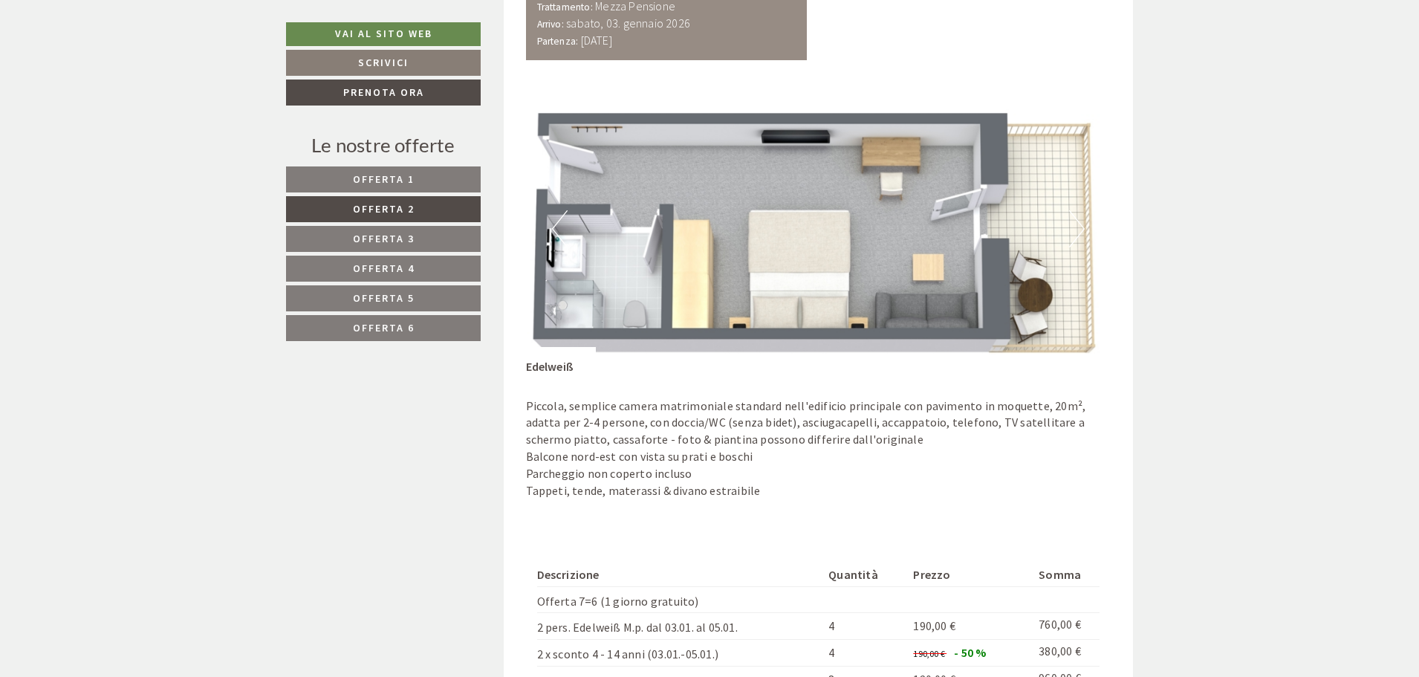
click at [1082, 217] on button "Next" at bounding box center [1077, 228] width 16 height 37
